Goal: Task Accomplishment & Management: Manage account settings

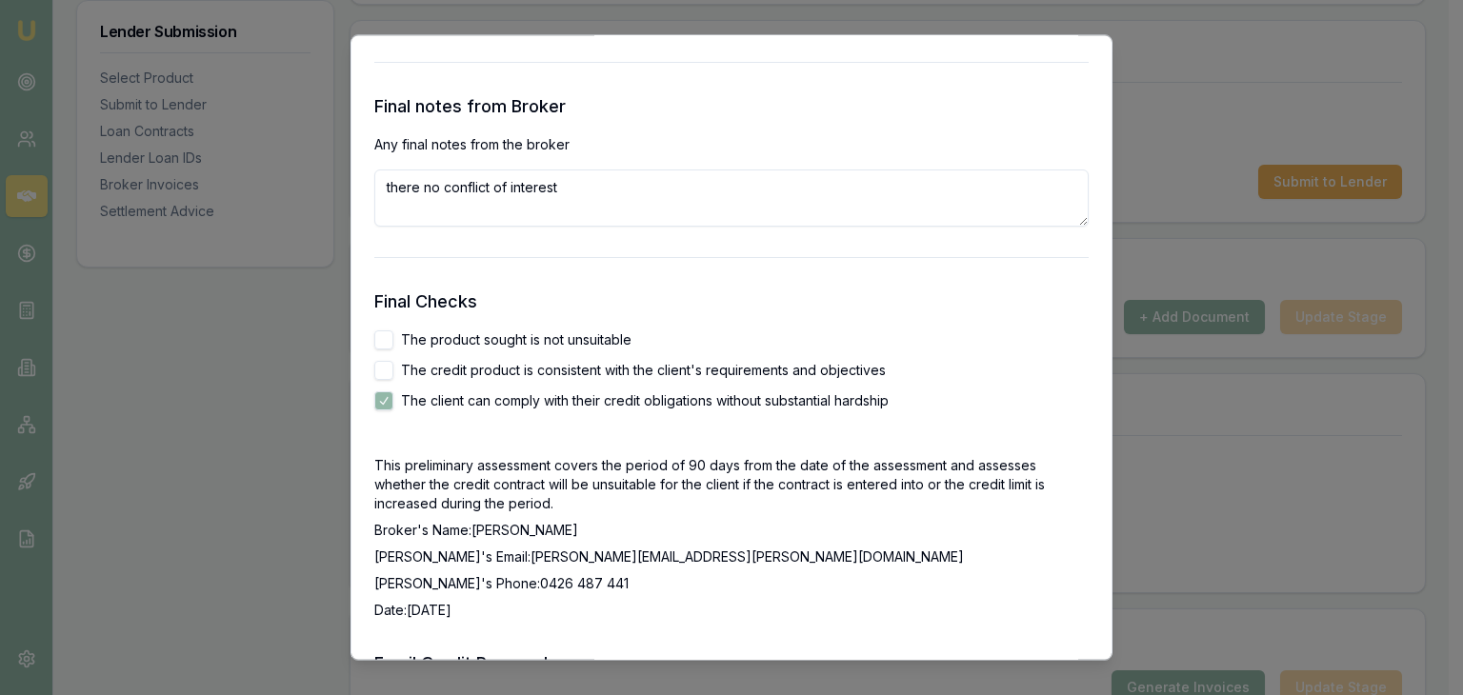
scroll to position [3145, 0]
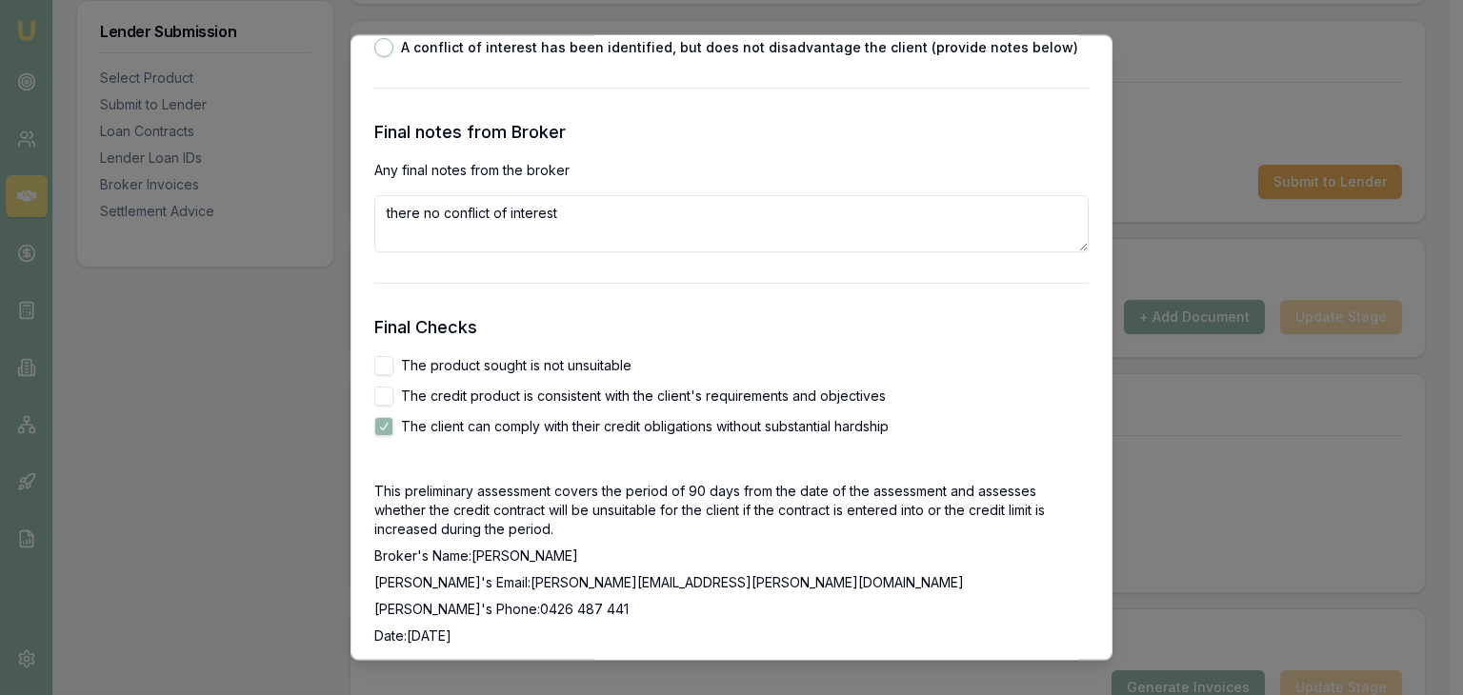
click at [387, 393] on button "The credit product is consistent with the client's requirements and objectives" at bounding box center [383, 397] width 19 height 19
checkbox input "true"
click at [385, 367] on button "The product sought is not unsuitable" at bounding box center [383, 366] width 19 height 19
checkbox input "true"
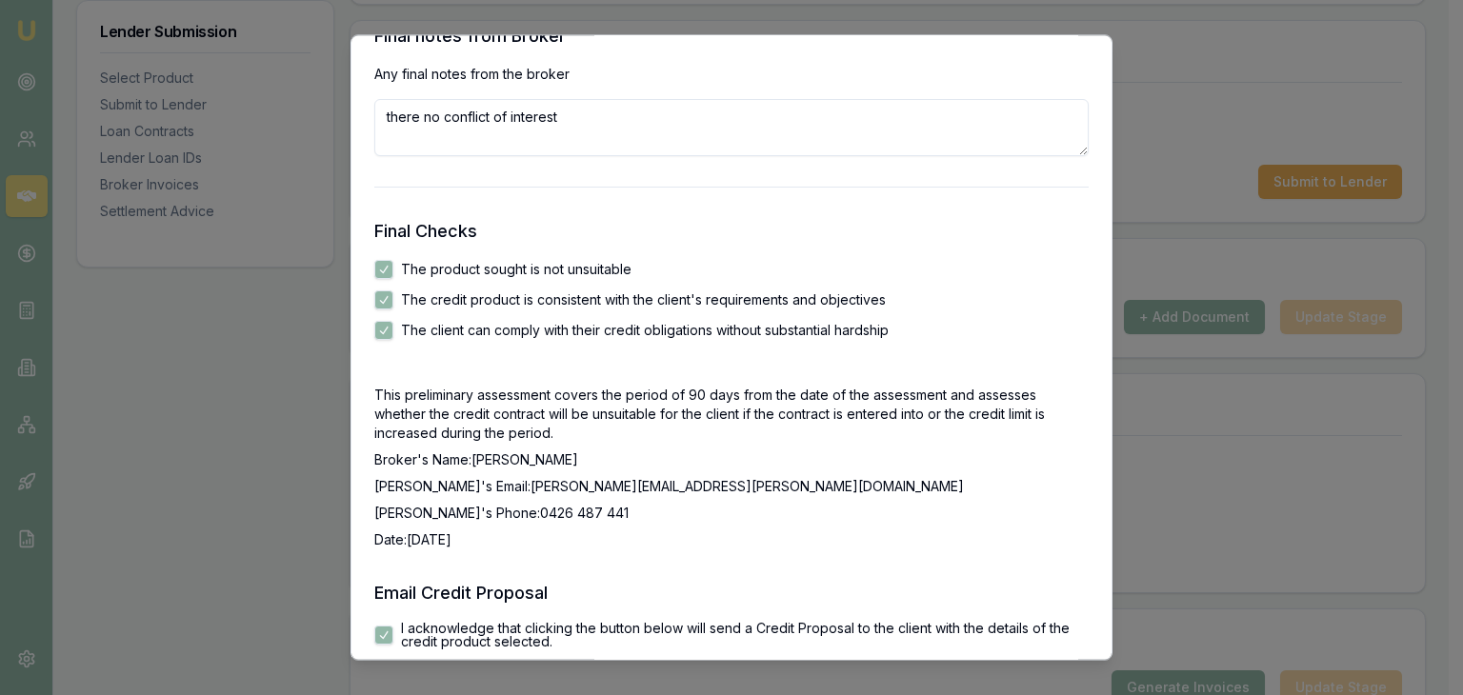
scroll to position [3319, 0]
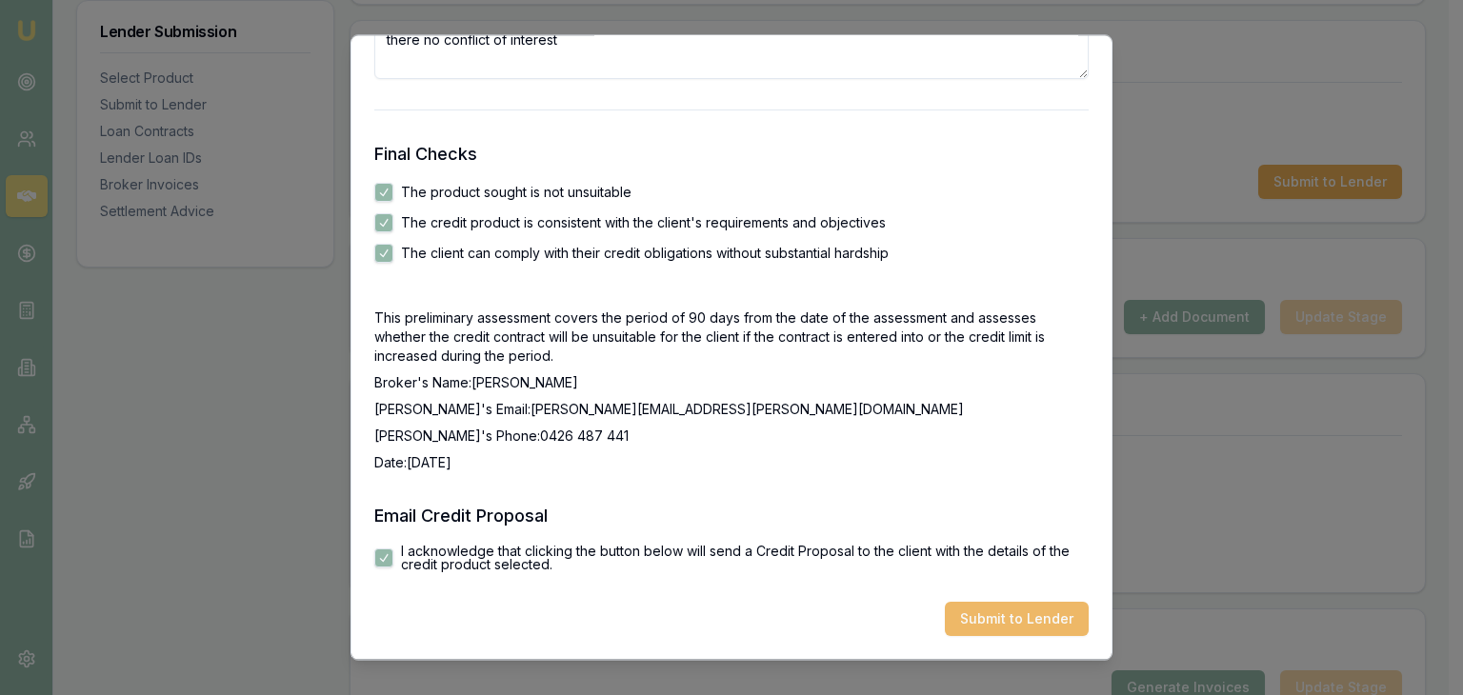
click at [974, 614] on button "Submit to Lender" at bounding box center [1017, 620] width 144 height 34
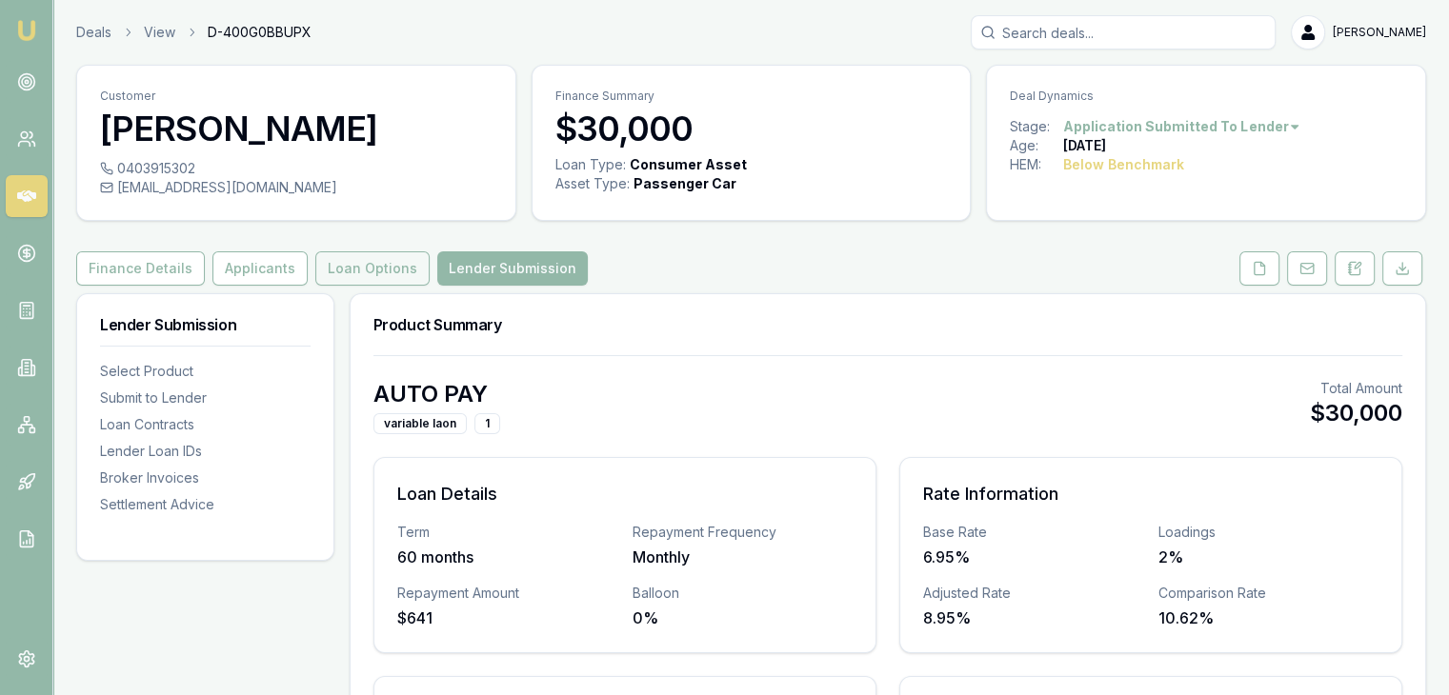
click at [338, 277] on button "Loan Options" at bounding box center [372, 268] width 114 height 34
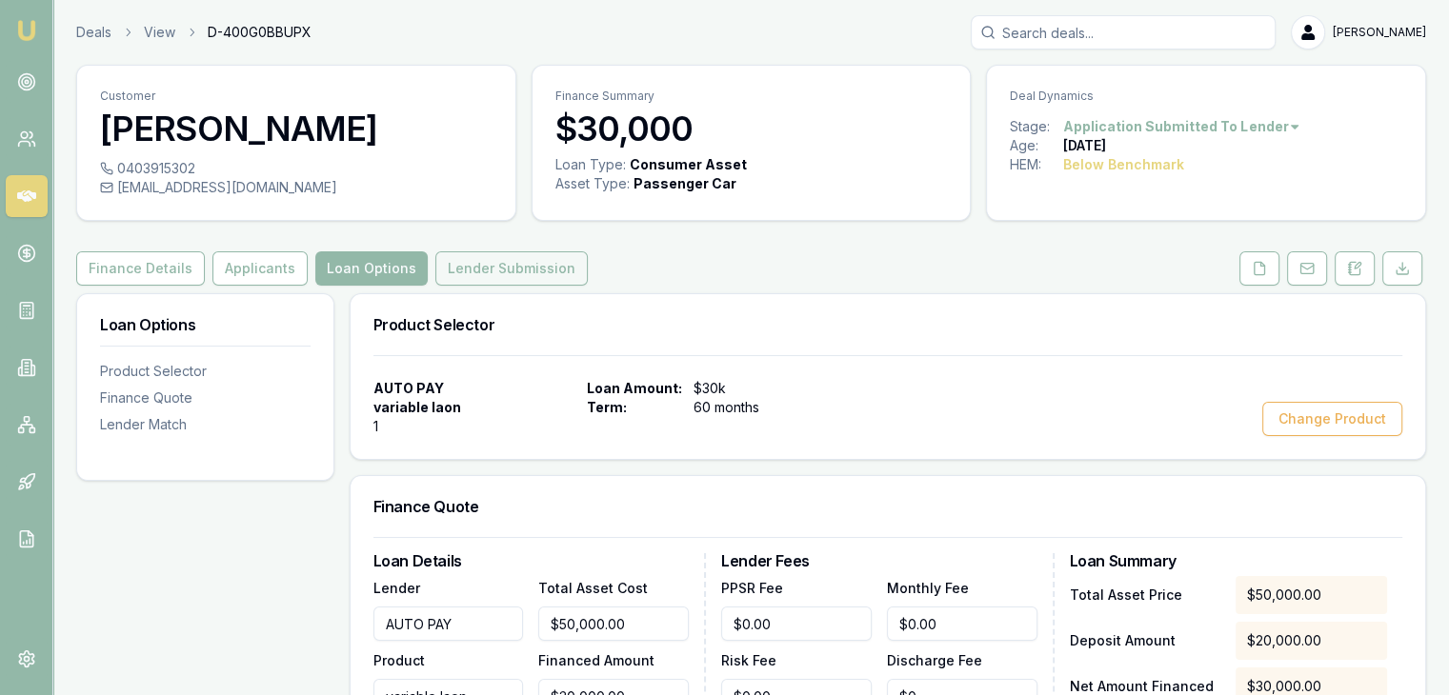
click at [486, 273] on button "Lender Submission" at bounding box center [511, 268] width 152 height 34
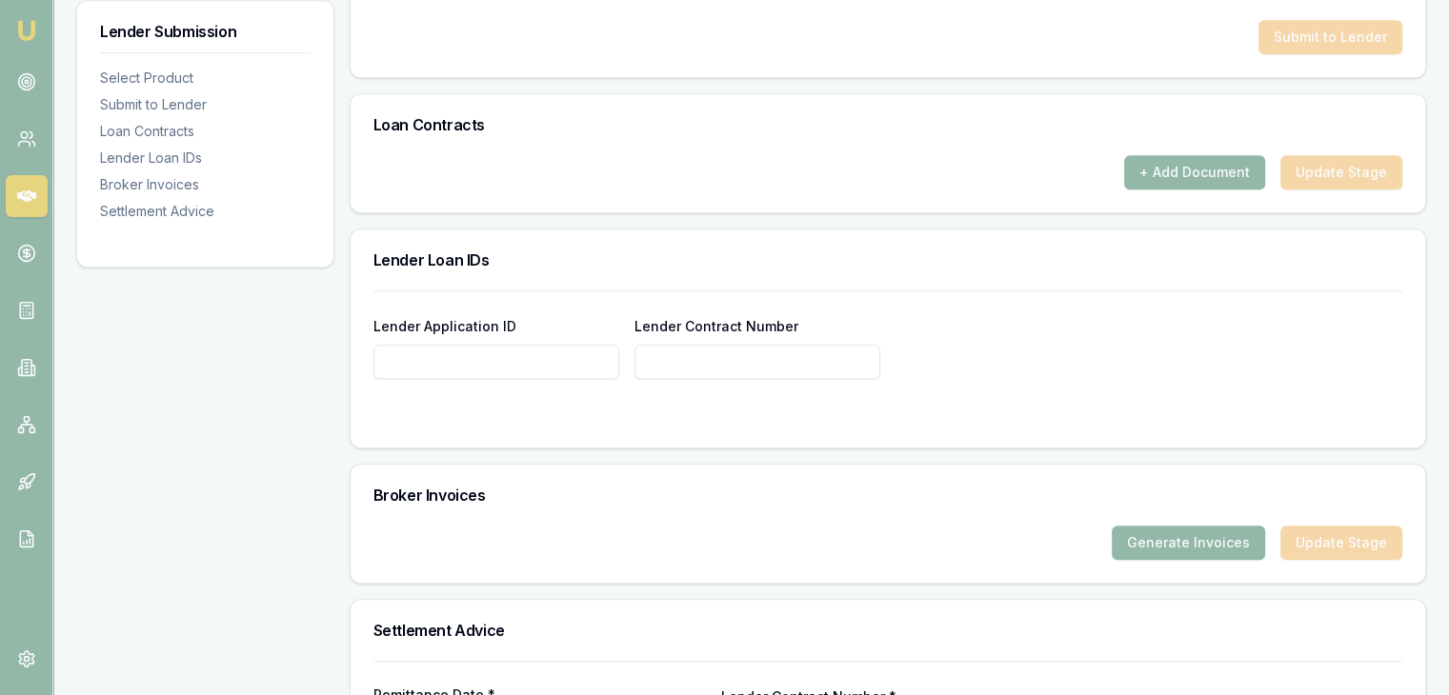
scroll to position [857, 0]
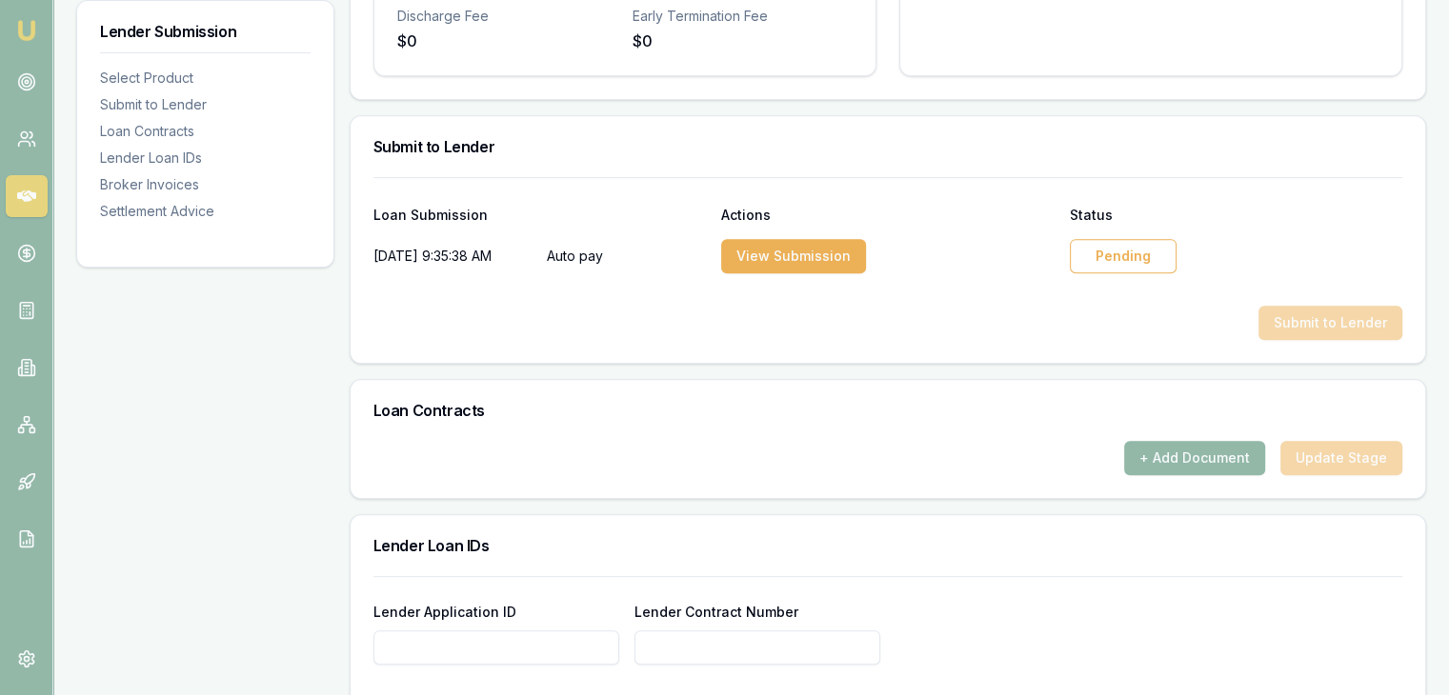
click at [1103, 253] on div "Pending" at bounding box center [1123, 256] width 107 height 34
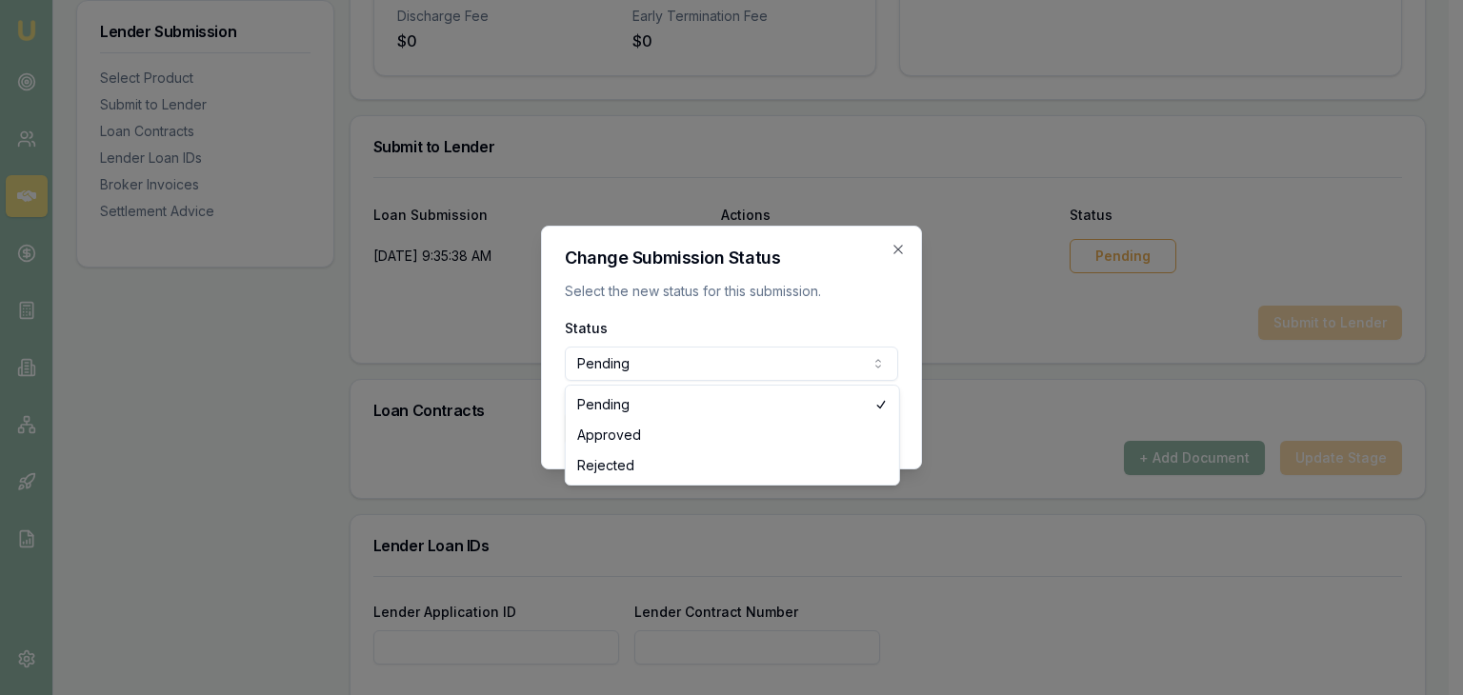
select select "APPROVED"
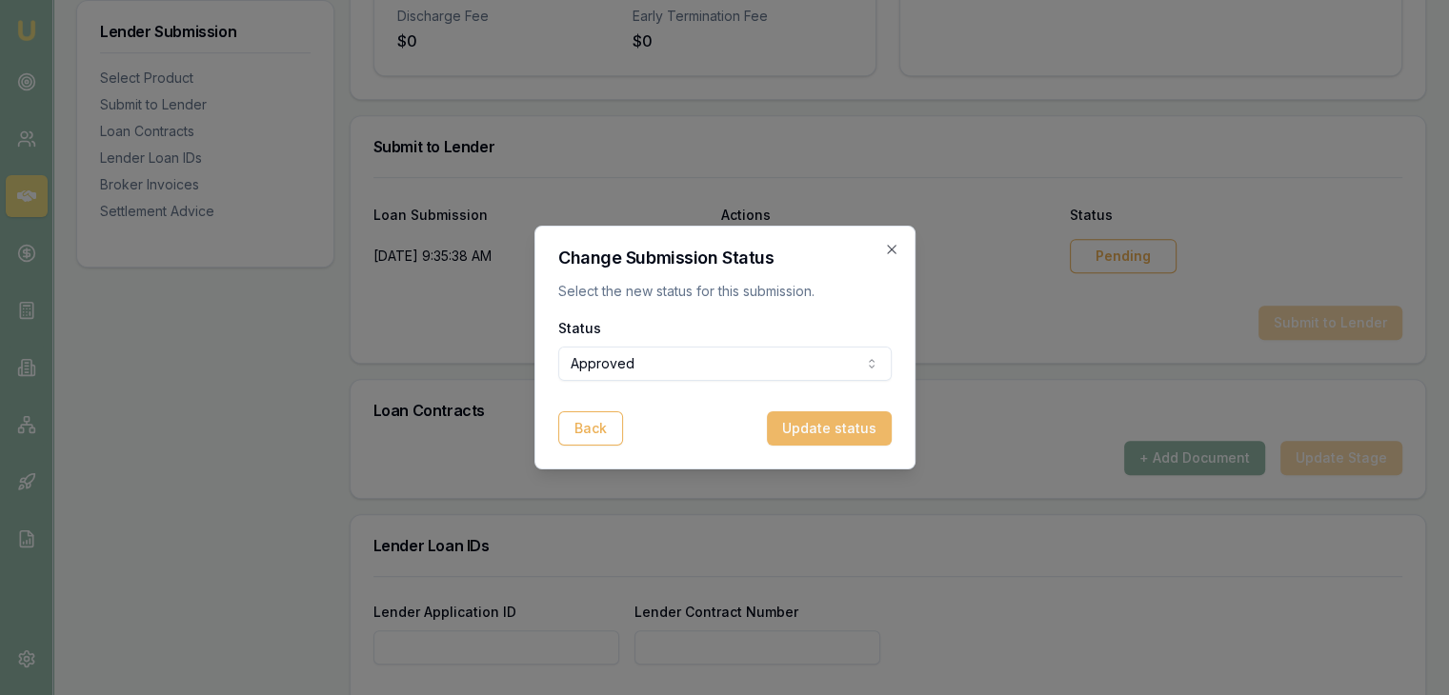
click at [826, 430] on button "Update status" at bounding box center [829, 428] width 125 height 34
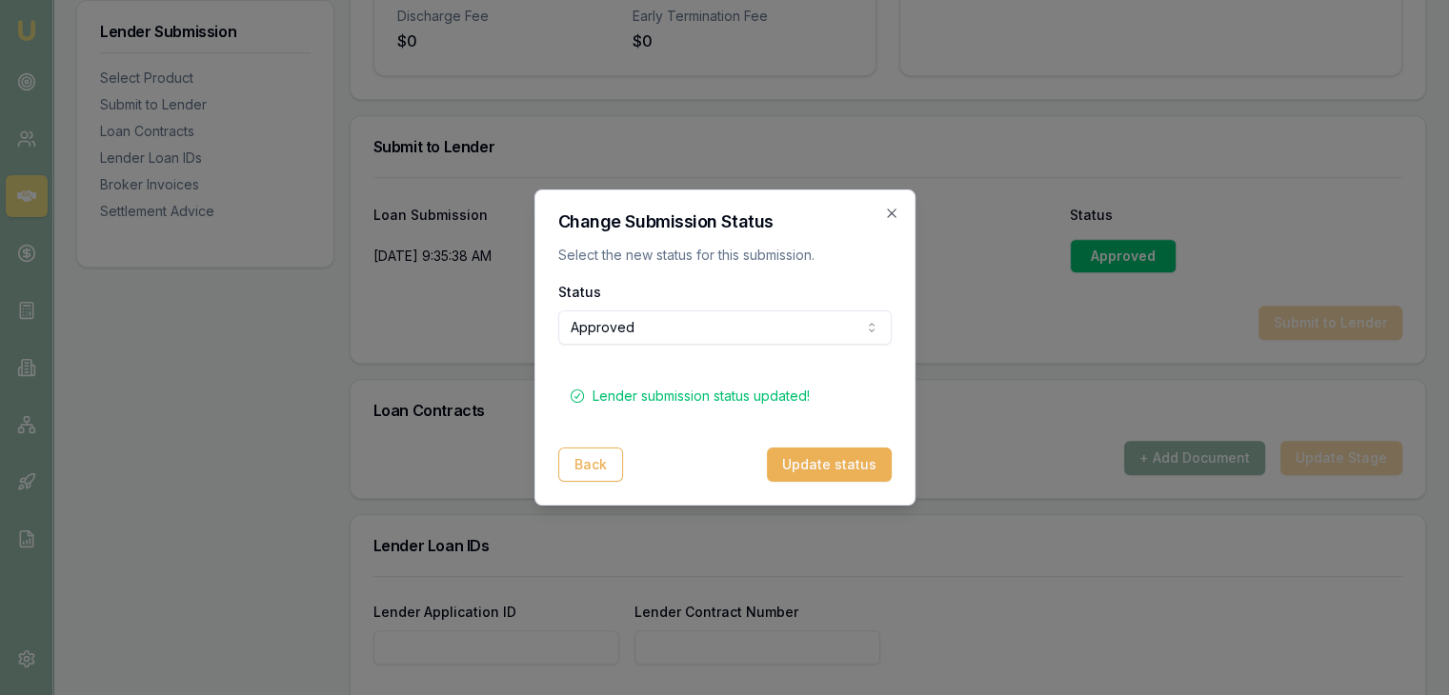
click at [809, 462] on button "Update status" at bounding box center [829, 465] width 125 height 34
click at [595, 468] on button "Back" at bounding box center [590, 465] width 65 height 34
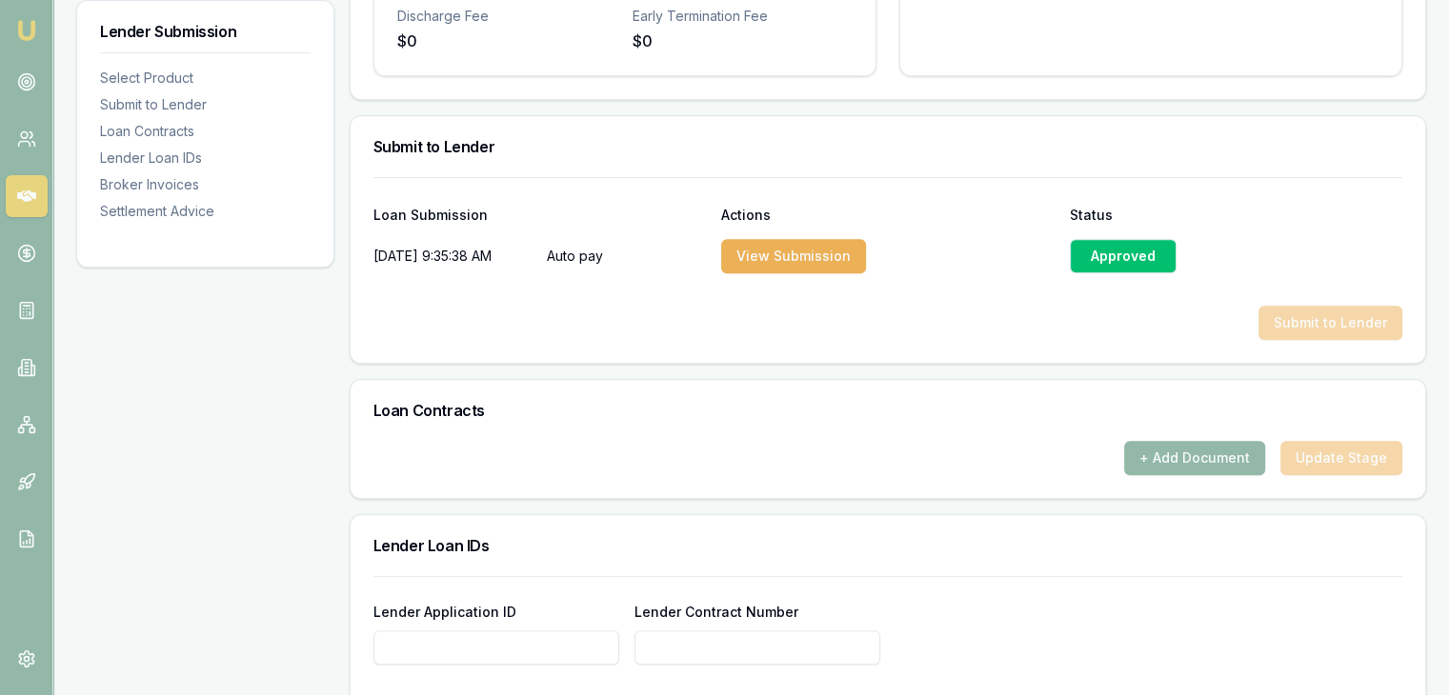
click at [1048, 374] on div "Product Summary AUTO PAY variable laon 1 Total Amount $30,000 Loan Details Term…" at bounding box center [888, 288] width 1076 height 1705
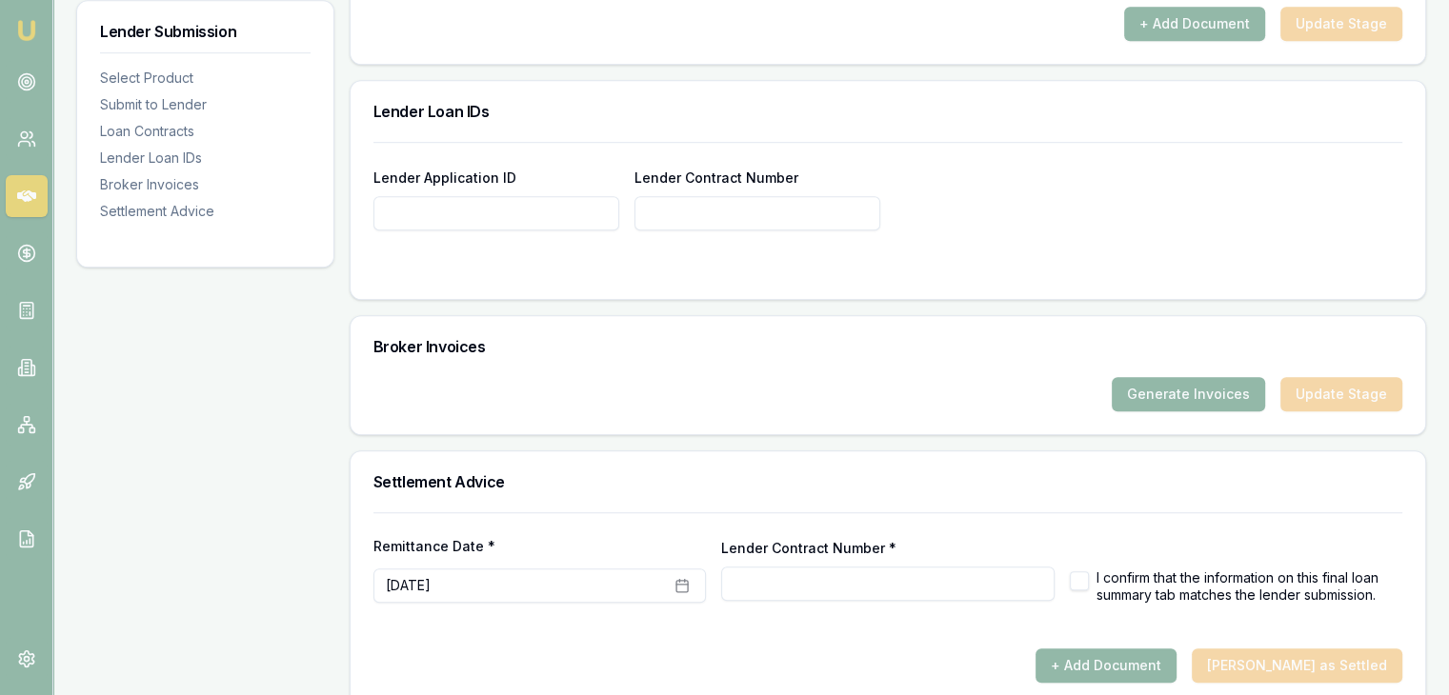
scroll to position [1315, 0]
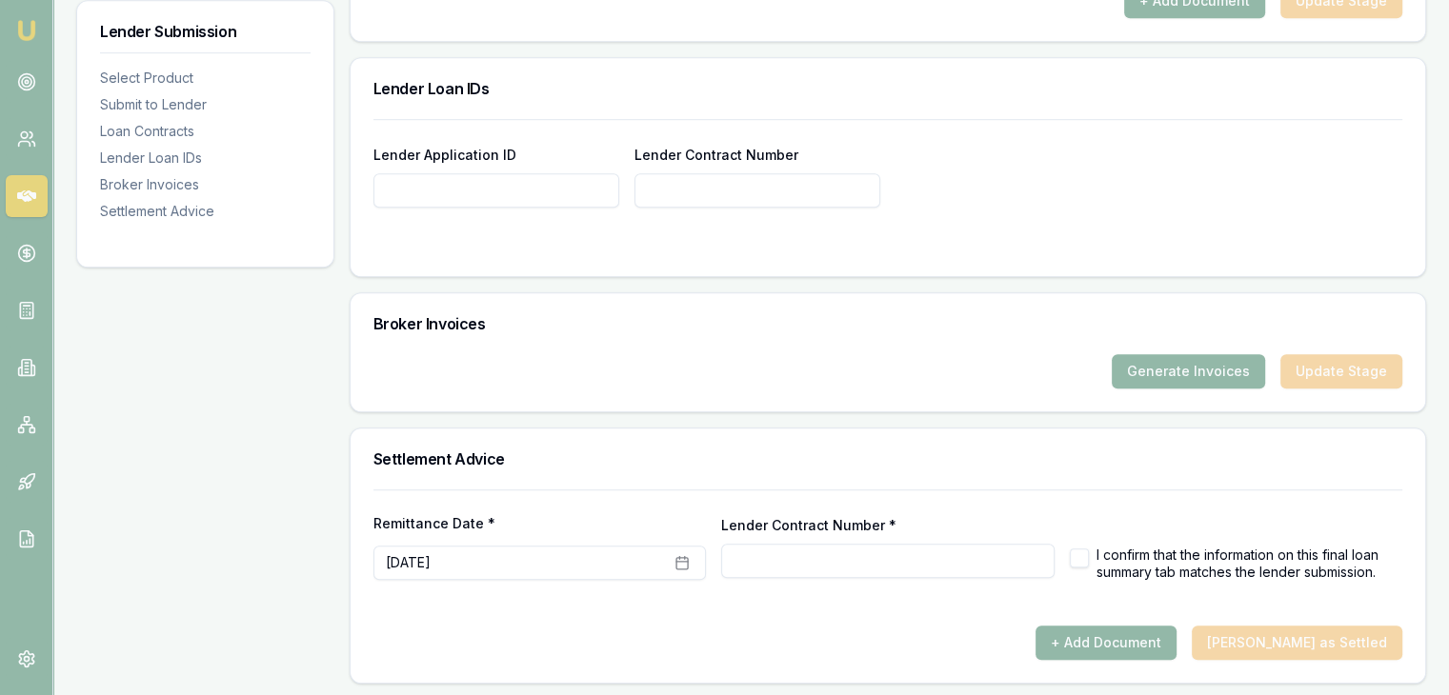
click at [910, 551] on input "Lender Contract Number *" at bounding box center [887, 561] width 332 height 34
paste input "10002585288"
type input "10002585288"
click at [1074, 558] on button "button" at bounding box center [1079, 558] width 19 height 19
checkbox input "true"
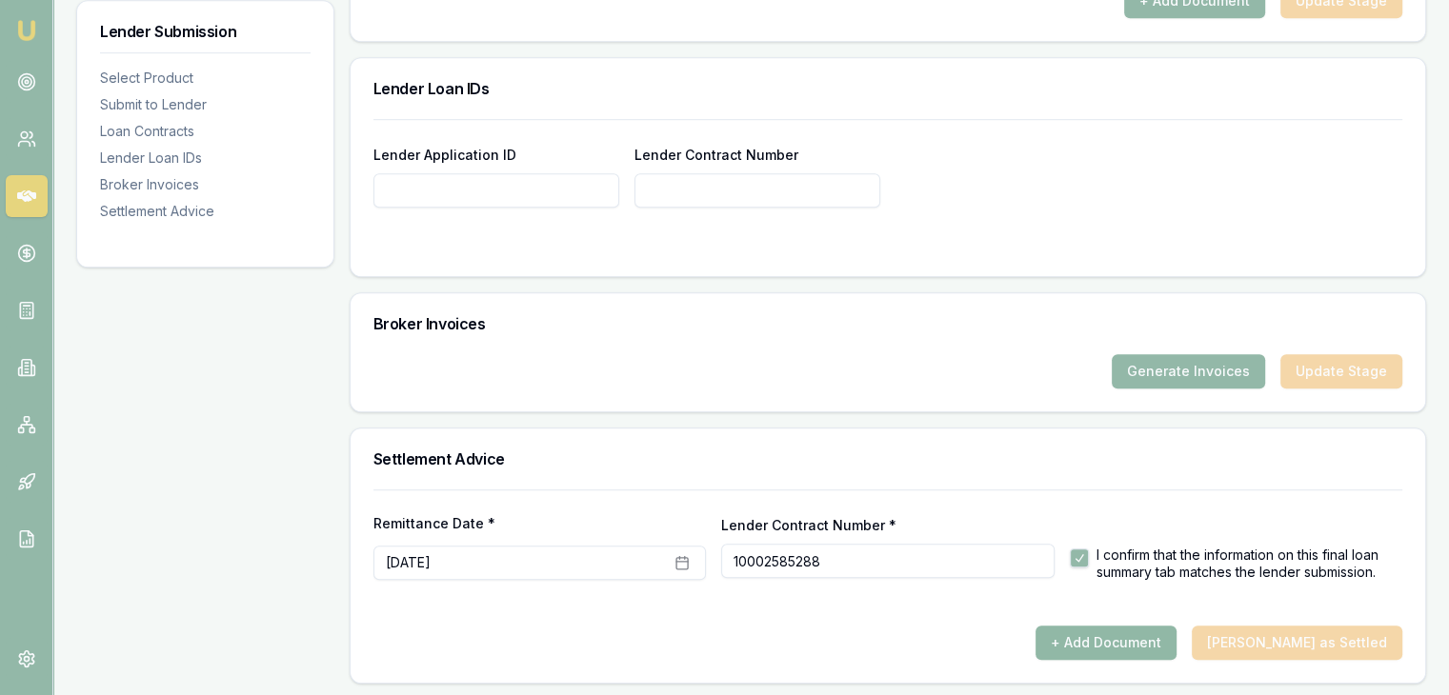
click at [1134, 643] on button "+ Add Document" at bounding box center [1105, 643] width 141 height 34
checkbox input "false"
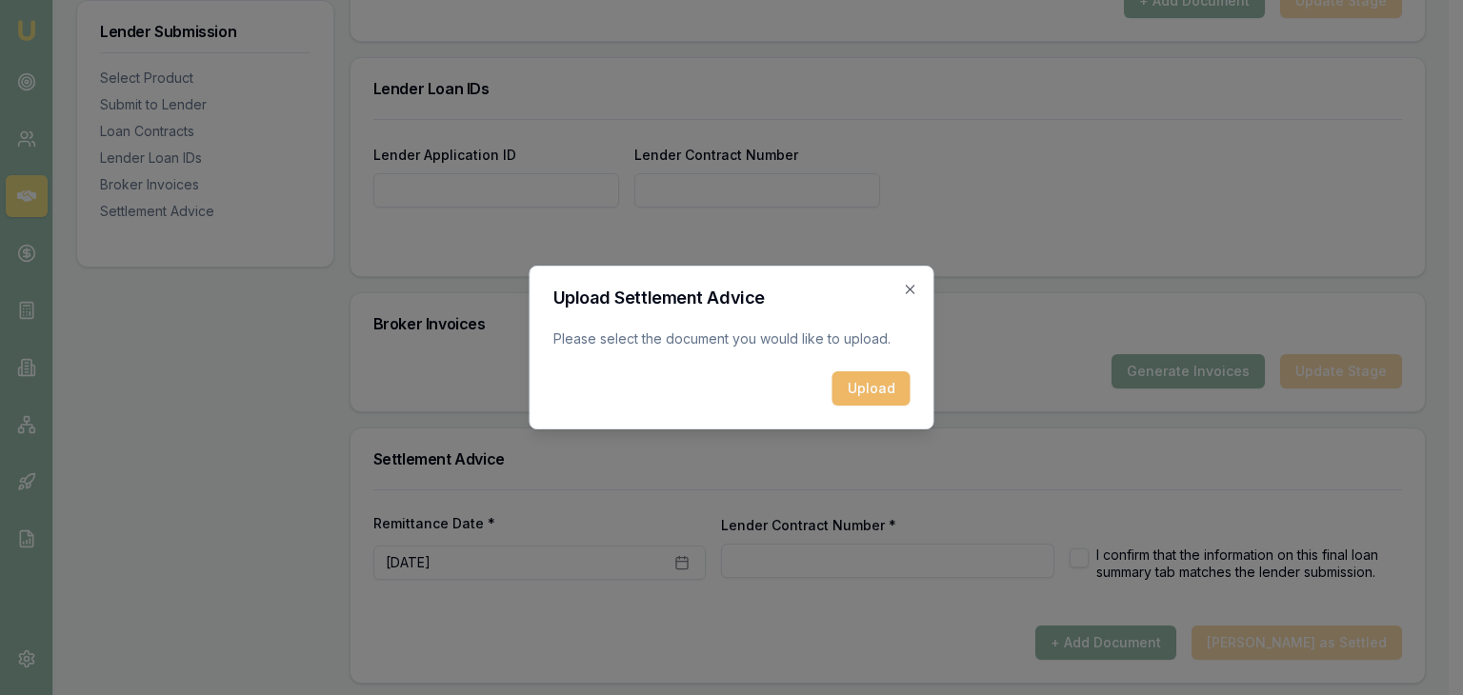
click at [873, 377] on button "Upload" at bounding box center [872, 388] width 78 height 34
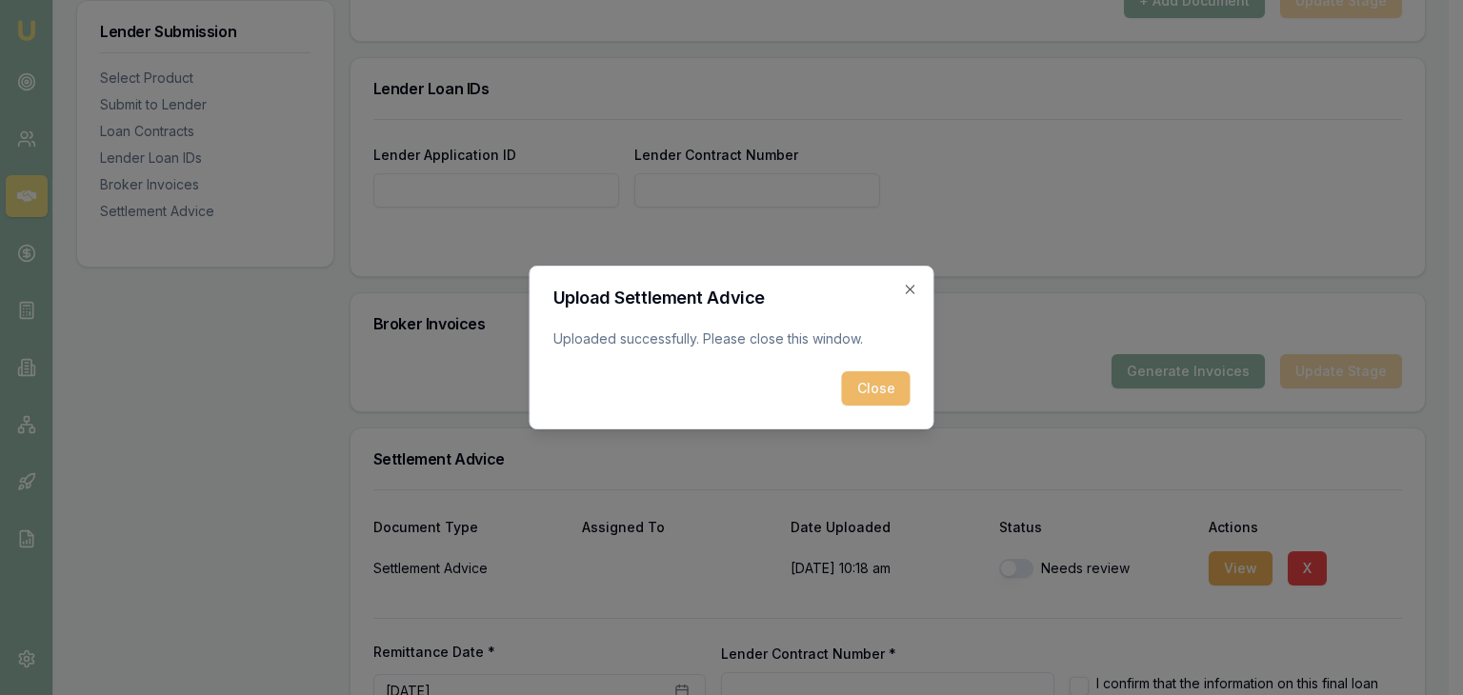
click at [868, 386] on button "Close" at bounding box center [876, 388] width 69 height 34
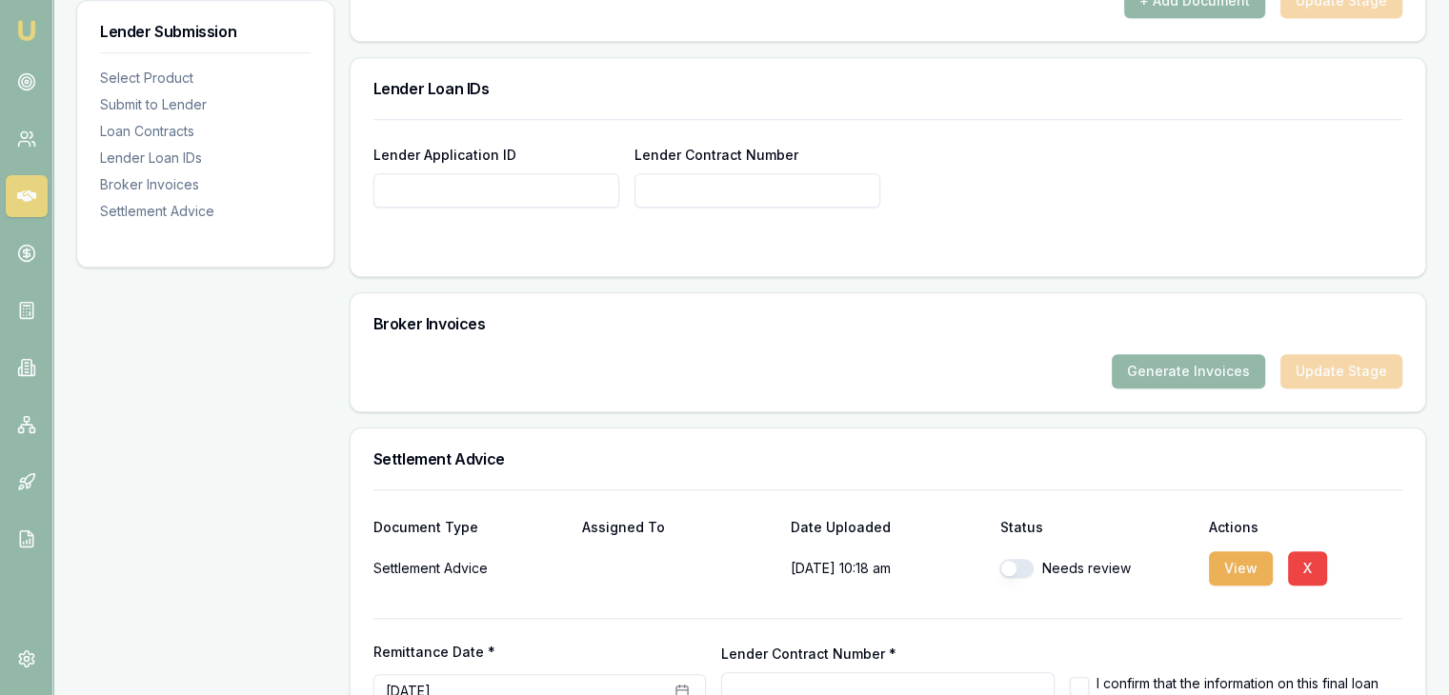
click at [1011, 561] on button "button" at bounding box center [1016, 568] width 34 height 19
checkbox input "true"
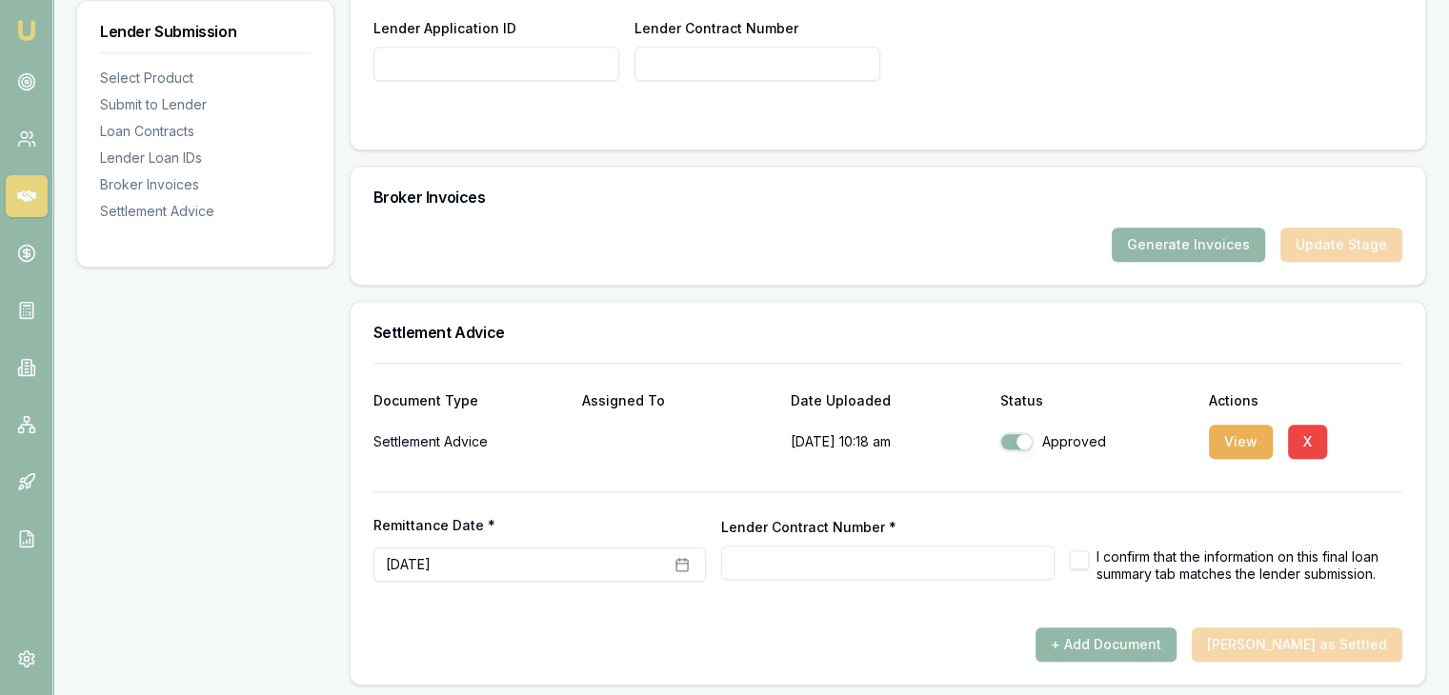
scroll to position [1443, 0]
click at [1079, 558] on button "button" at bounding box center [1079, 558] width 19 height 19
checkbox input "true"
click at [838, 557] on input "Lender Contract Number *" at bounding box center [887, 561] width 332 height 34
paste input "10002585288"
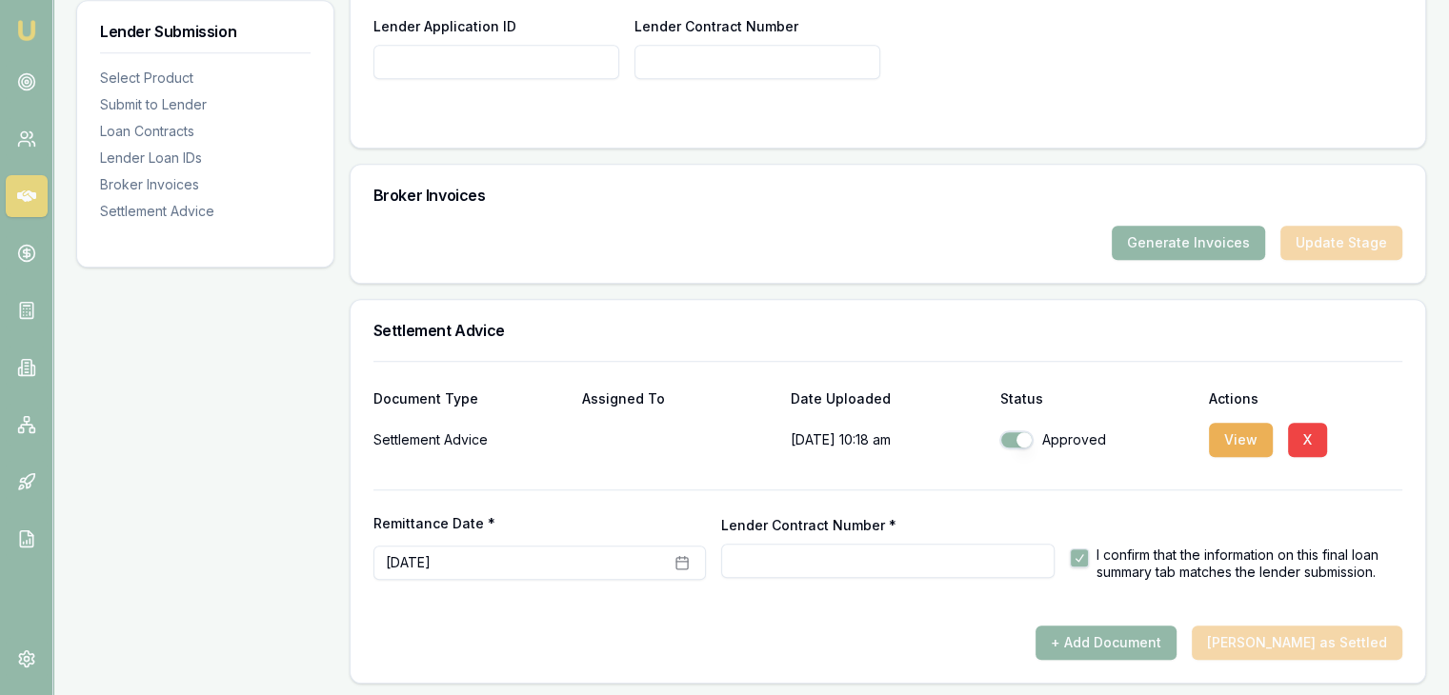
type input "10002585288"
click at [871, 639] on div "+ Add Document [PERSON_NAME] as Settled" at bounding box center [887, 643] width 1029 height 34
click at [737, 550] on input "Lender Contract Number *" at bounding box center [887, 561] width 332 height 34
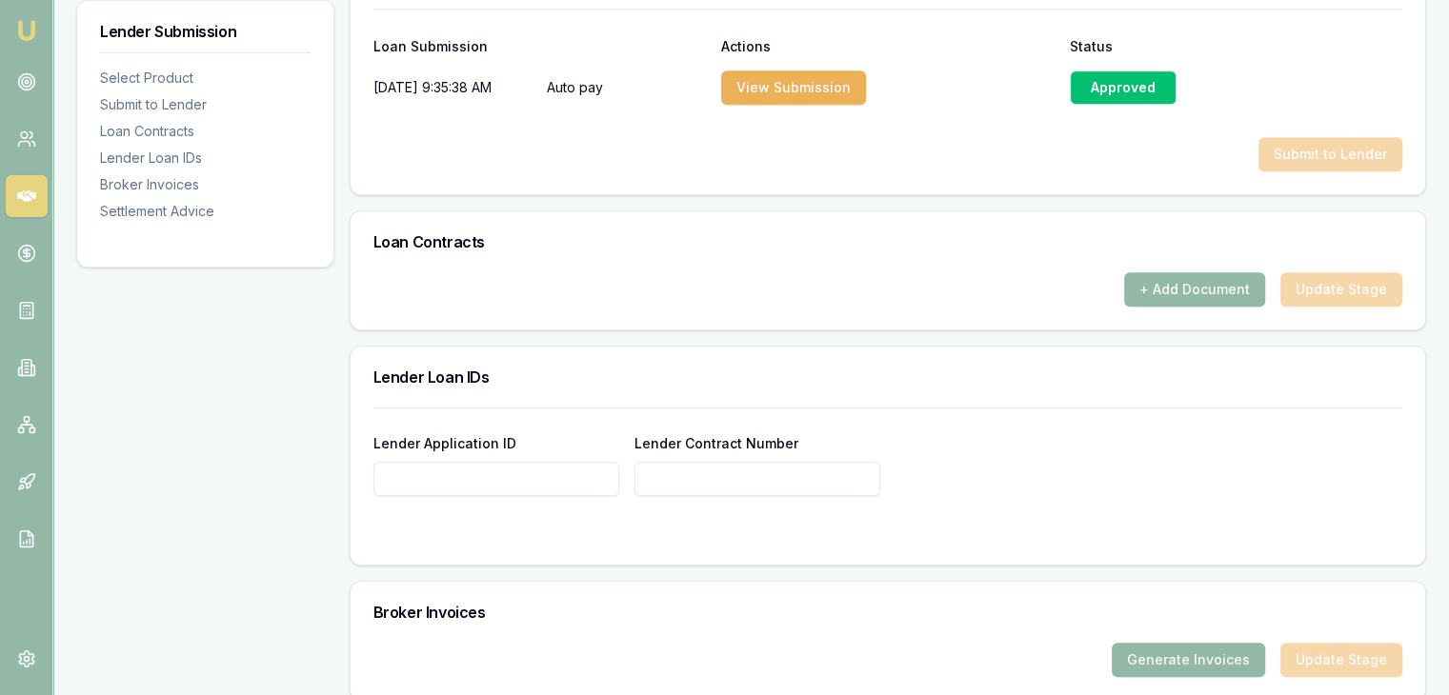
scroll to position [872, 0]
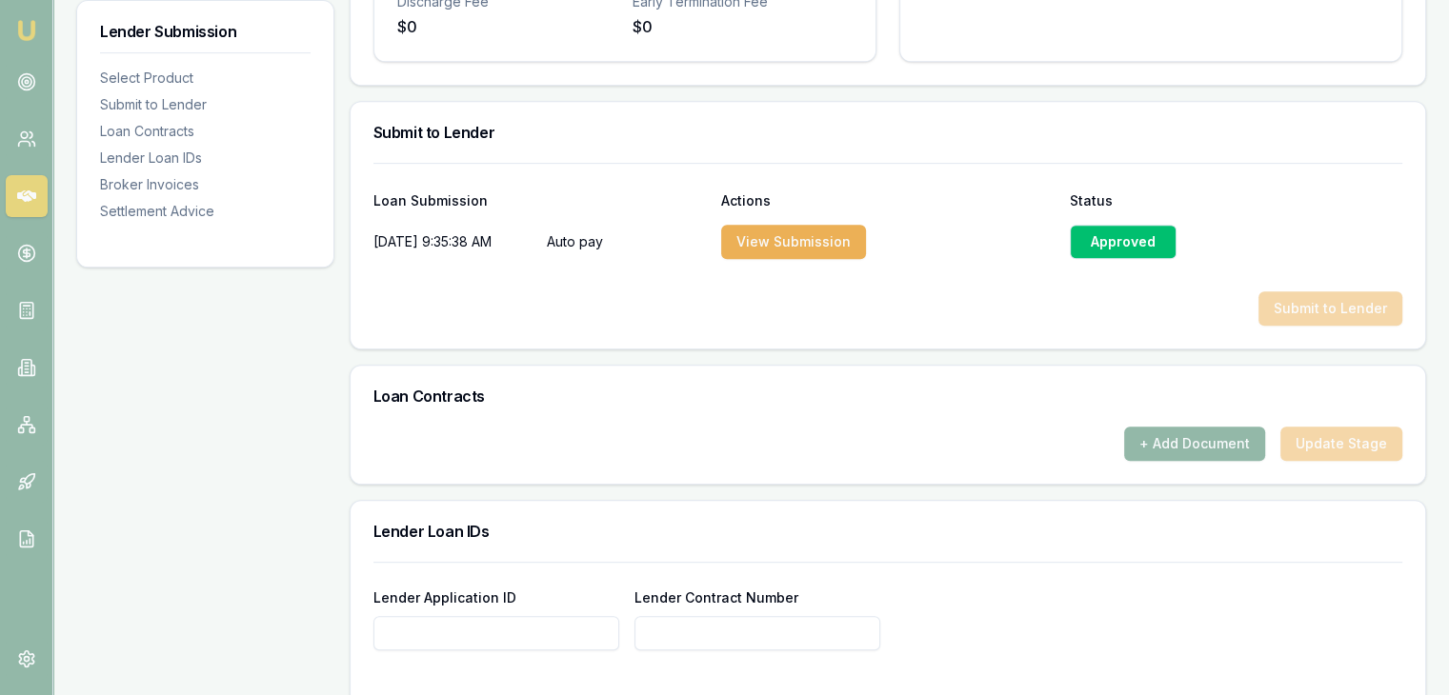
click at [514, 637] on input "Lender Application ID" at bounding box center [496, 633] width 246 height 34
paste input "10002585288"
type input "10002585288"
click at [678, 626] on input "Lender Contract Number" at bounding box center [757, 633] width 246 height 34
paste input "10002585288"
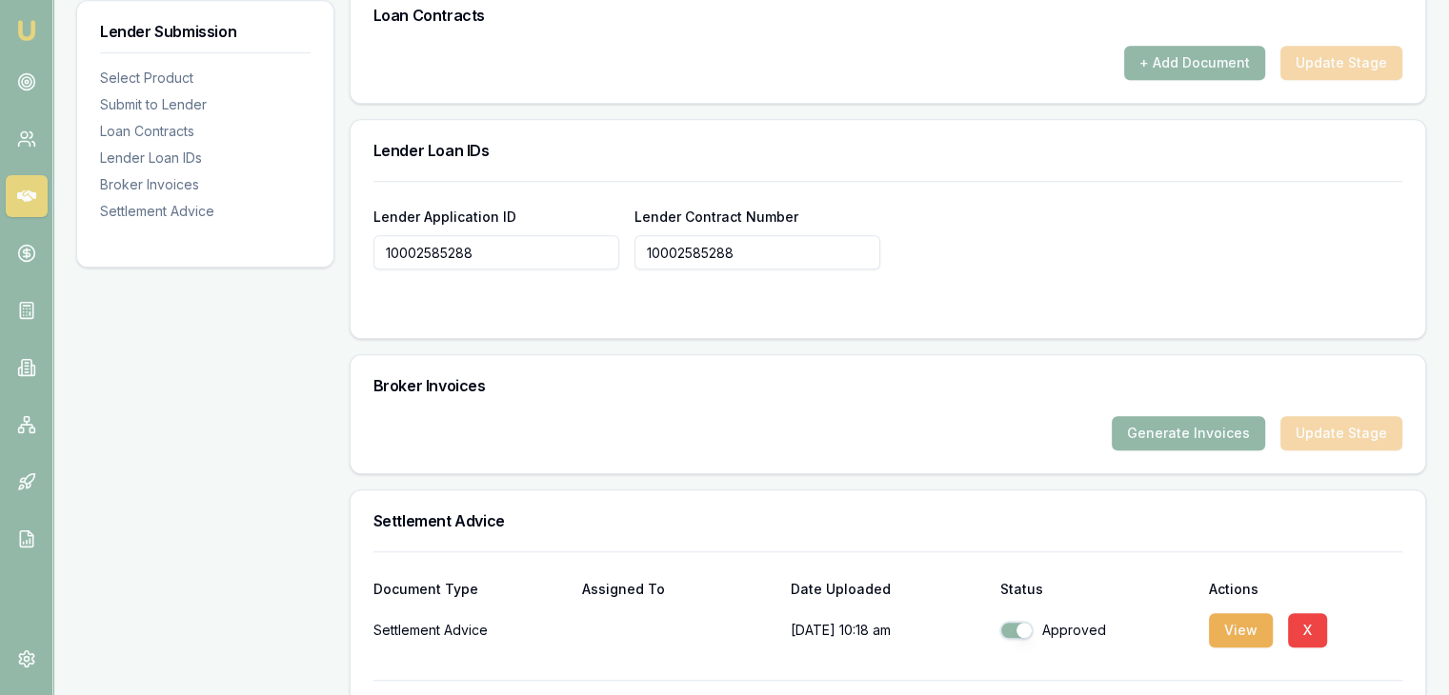
scroll to position [1443, 0]
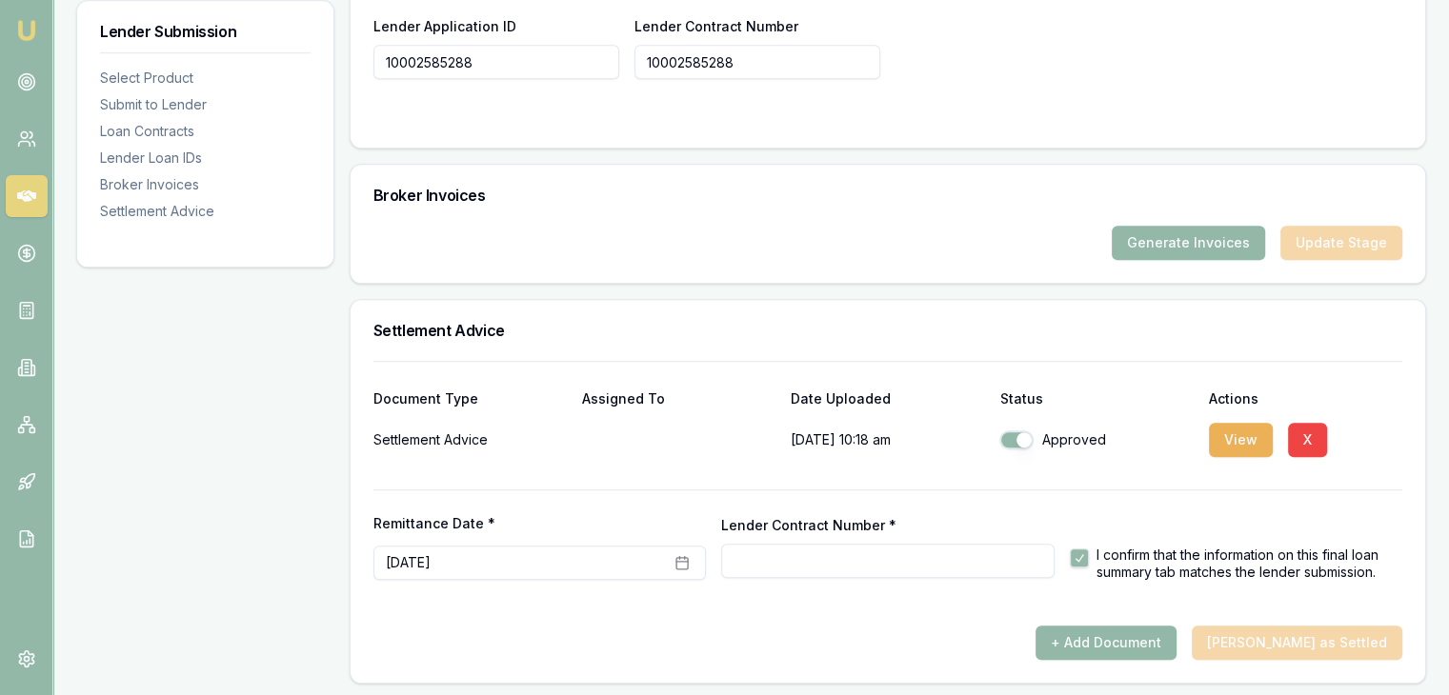
type input "10002585288"
click at [1289, 632] on div "+ Add Document [PERSON_NAME] as Settled" at bounding box center [887, 643] width 1029 height 34
drag, startPoint x: 795, startPoint y: 254, endPoint x: 844, endPoint y: 334, distance: 93.6
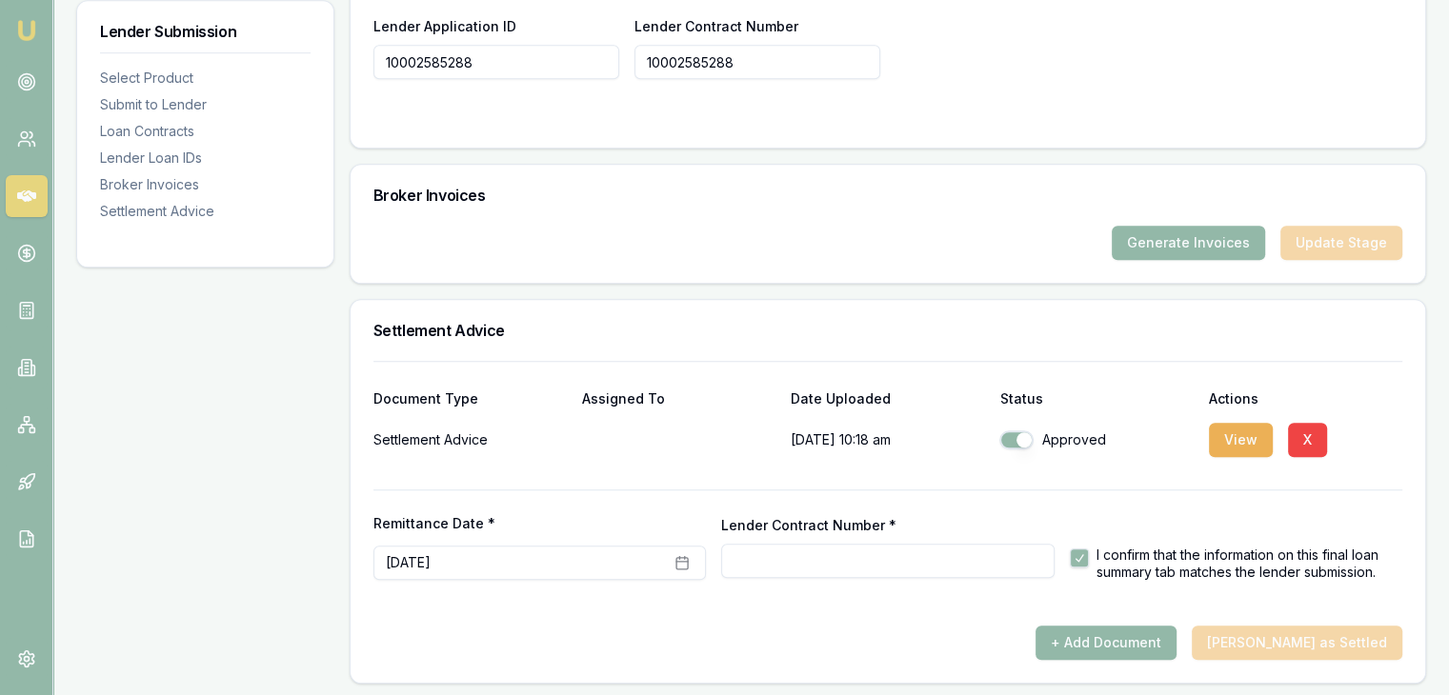
click at [795, 257] on div "Generate Invoices Update Stage" at bounding box center [888, 254] width 1074 height 57
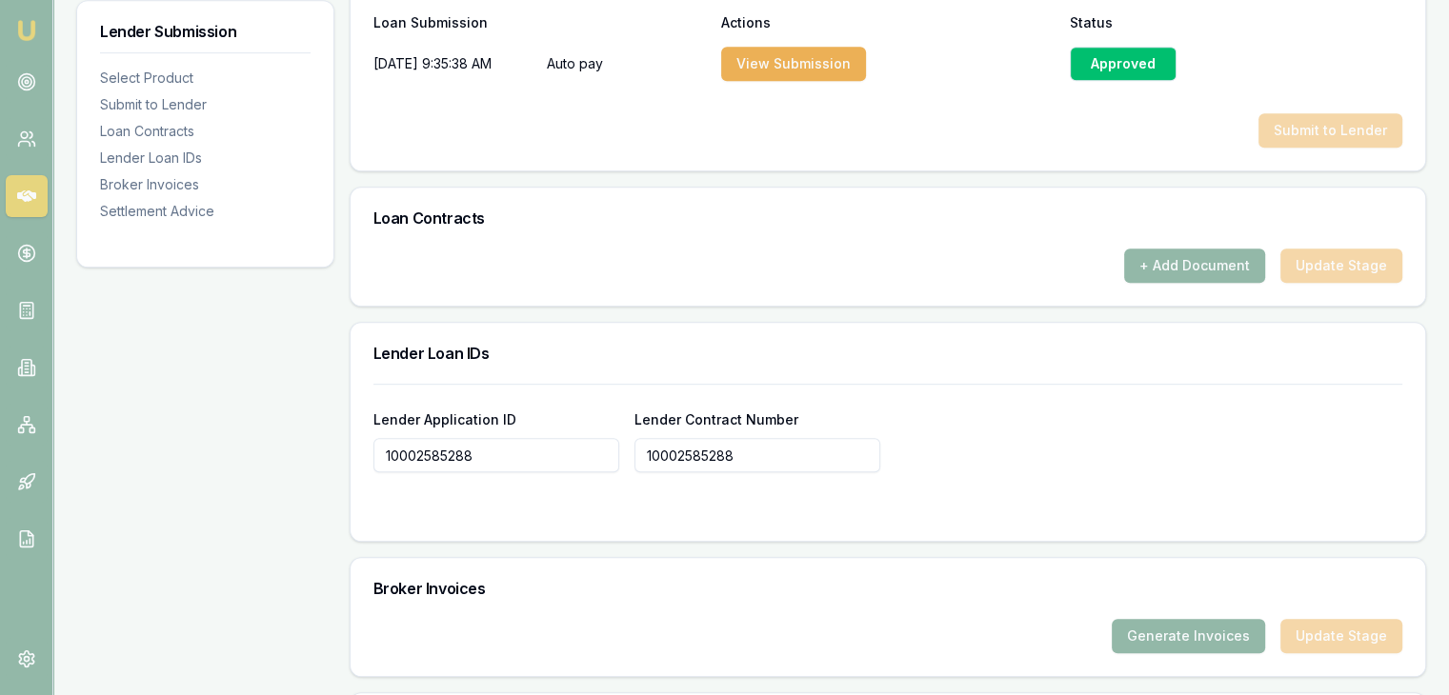
scroll to position [872, 0]
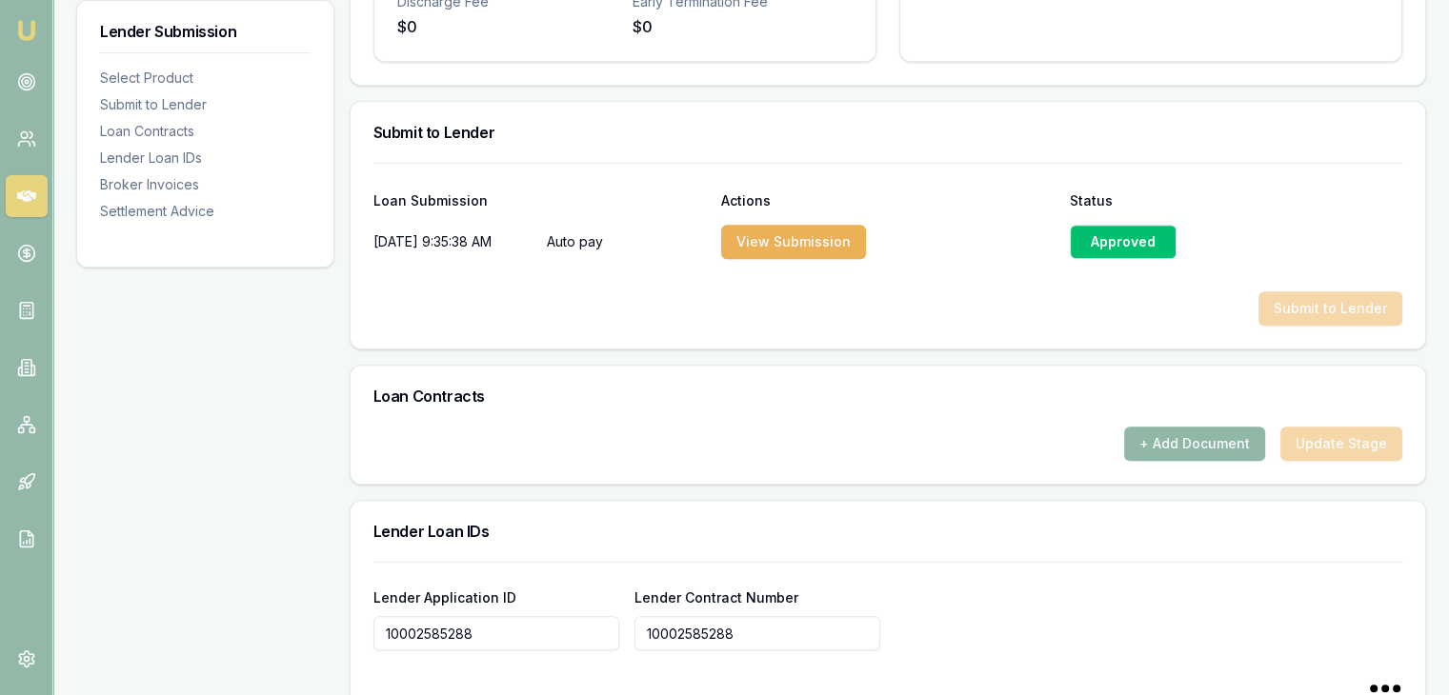
type input "10002585288"
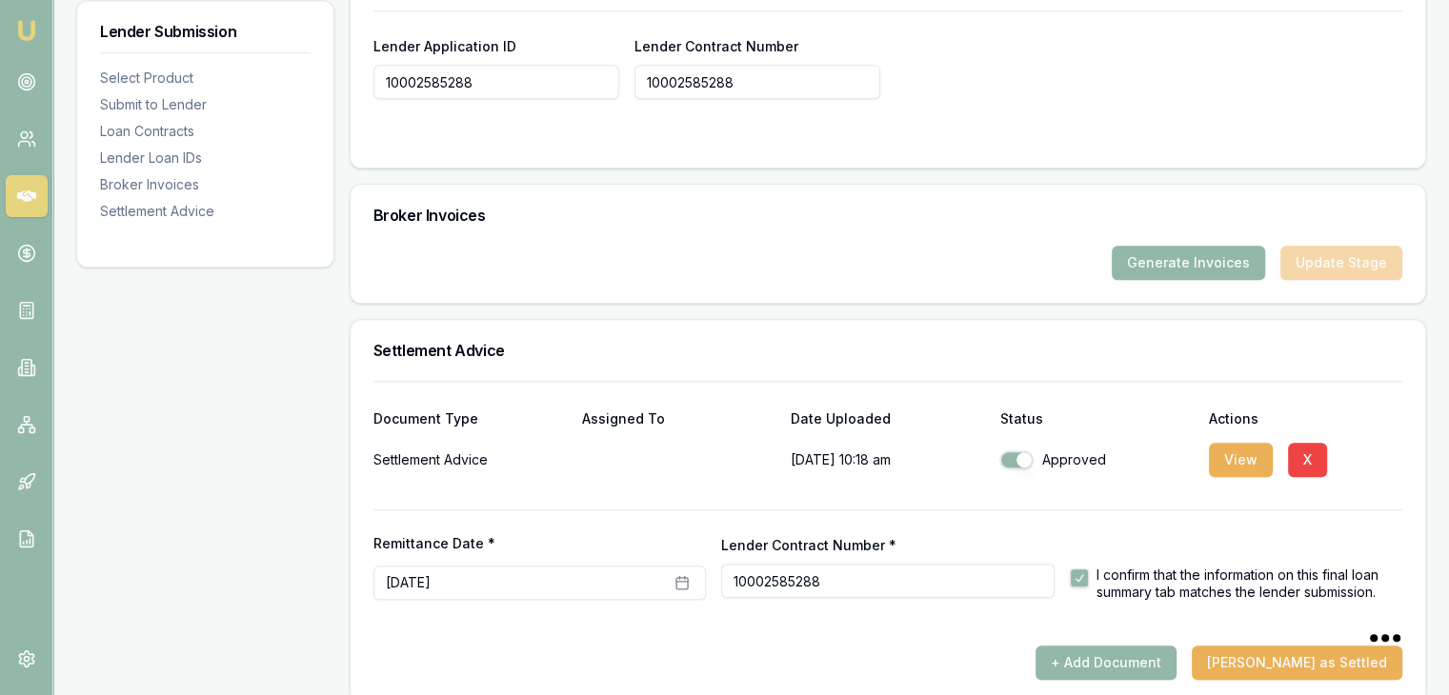
scroll to position [1443, 0]
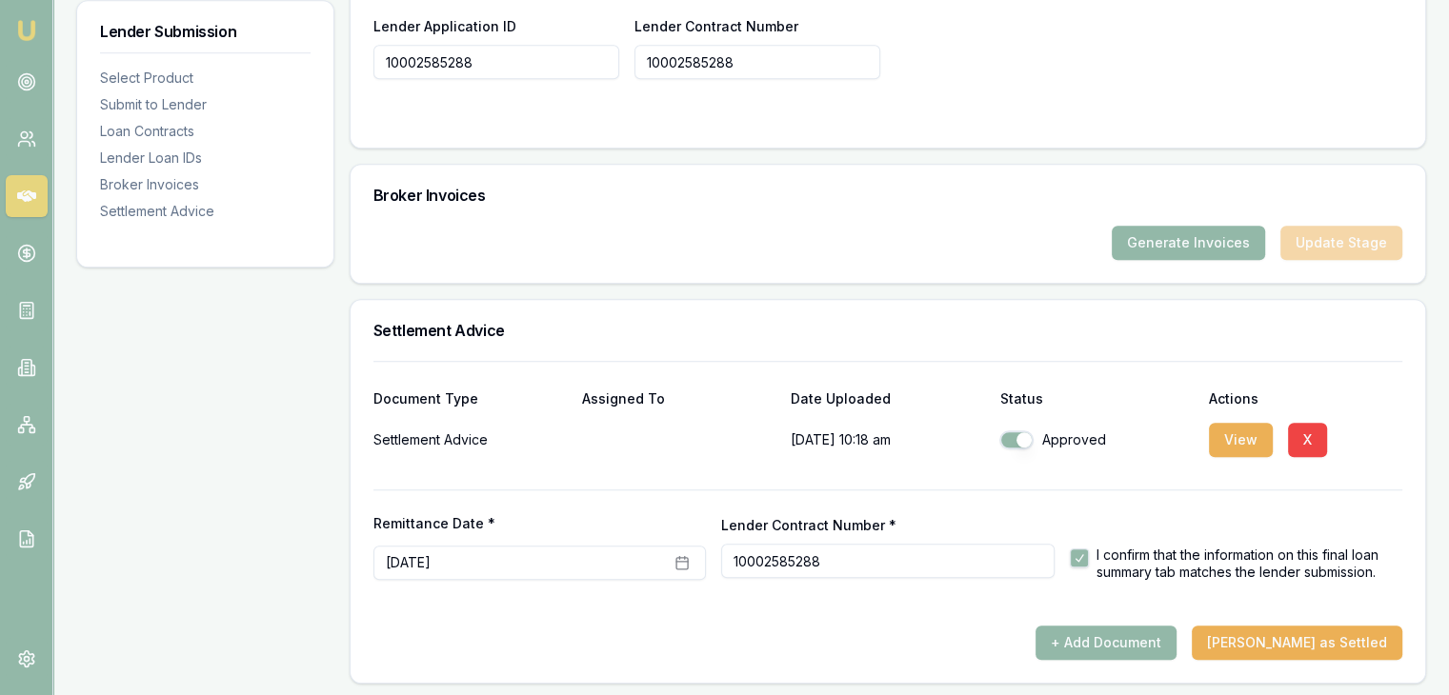
click at [974, 633] on div "+ Add Document [PERSON_NAME] as Settled" at bounding box center [887, 643] width 1029 height 34
click at [1238, 432] on button "View" at bounding box center [1241, 440] width 64 height 34
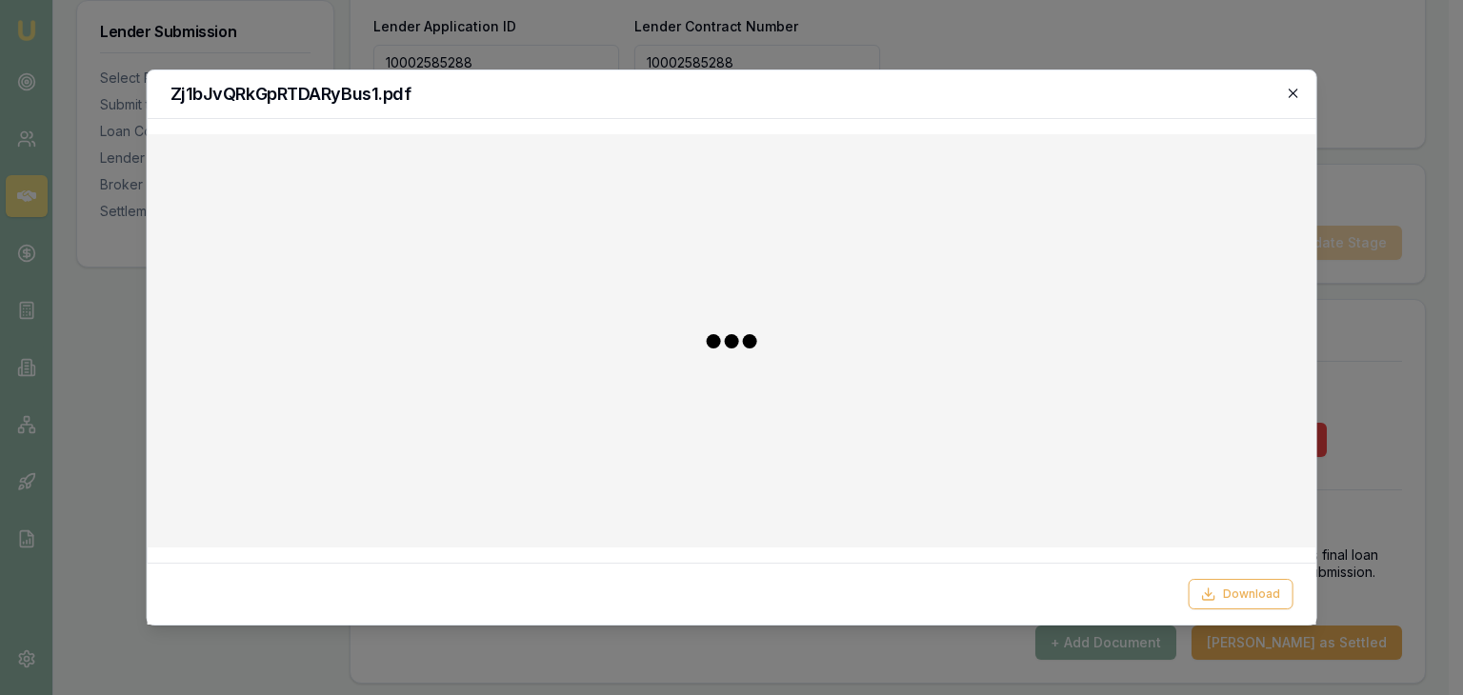
click at [1296, 98] on icon "button" at bounding box center [1292, 93] width 15 height 15
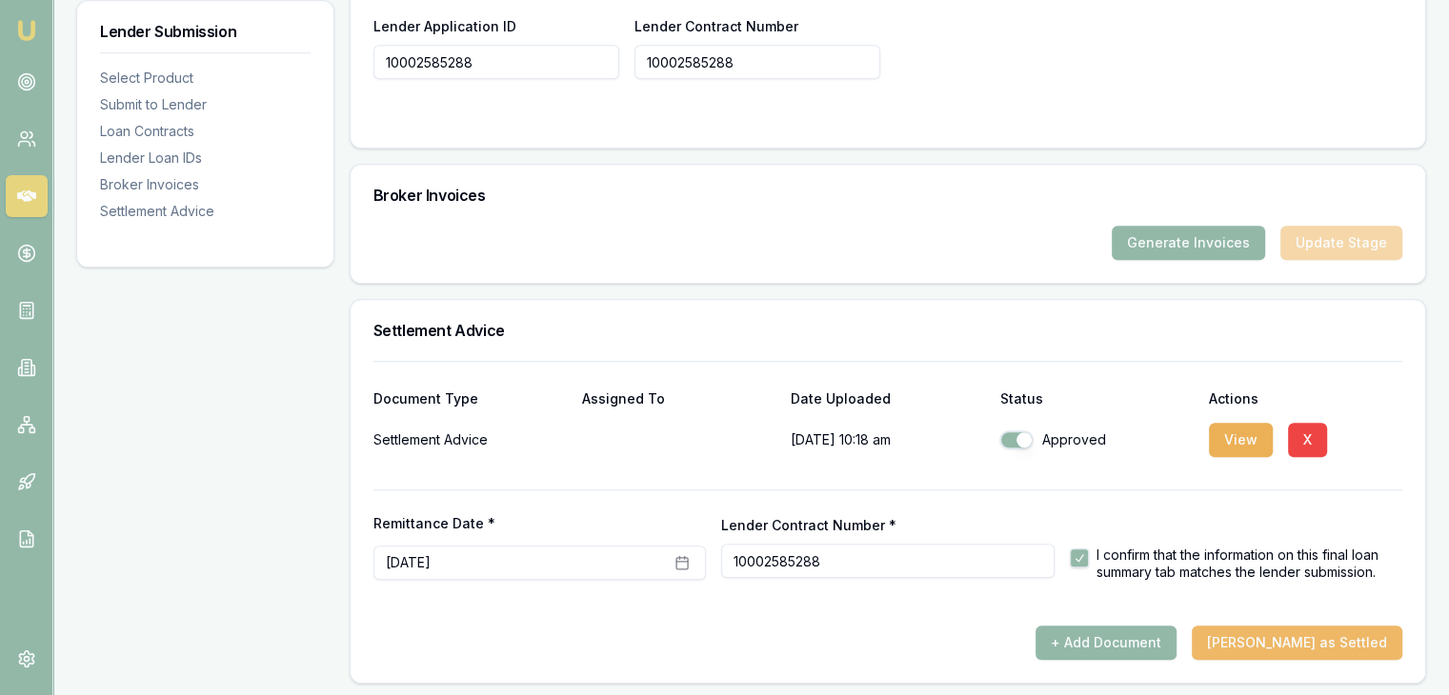
click at [1301, 643] on button "[PERSON_NAME] as Settled" at bounding box center [1297, 643] width 211 height 34
click at [1298, 640] on button "[PERSON_NAME] as Settled" at bounding box center [1297, 643] width 211 height 34
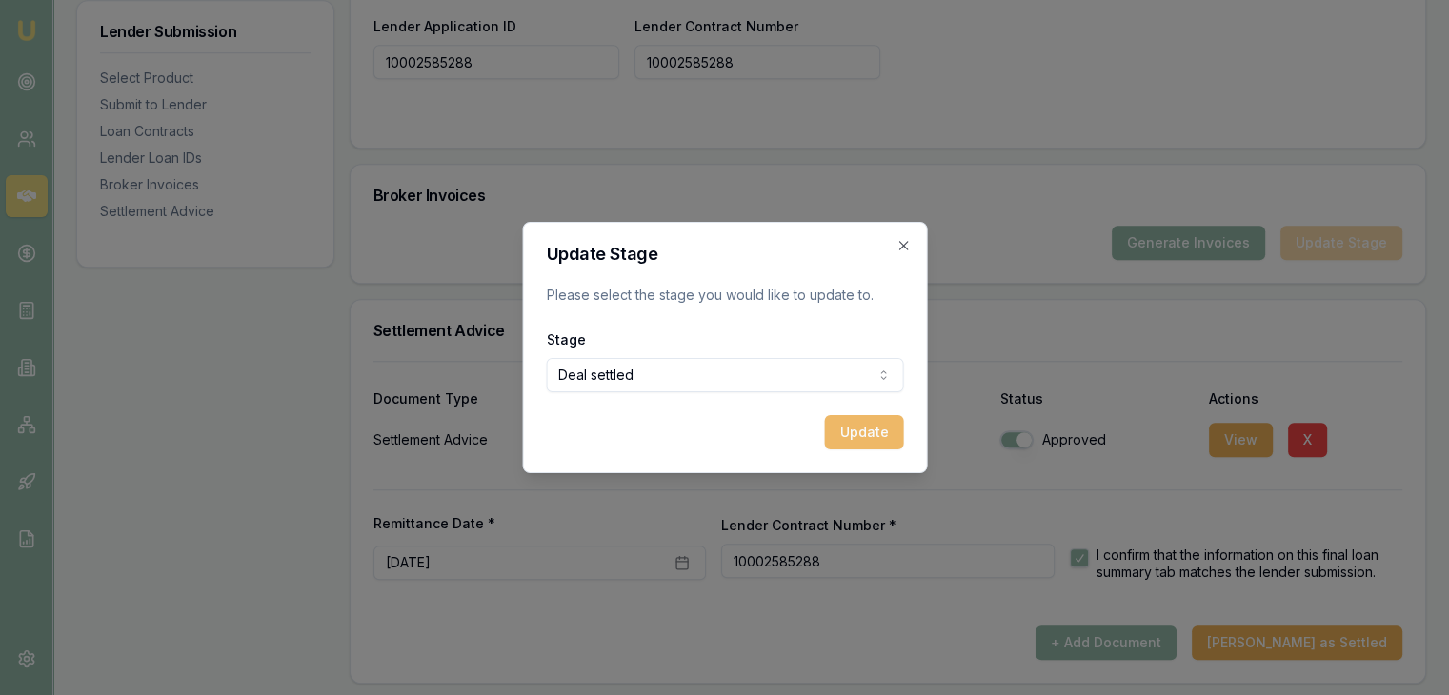
click at [854, 435] on button "Update" at bounding box center [863, 432] width 79 height 34
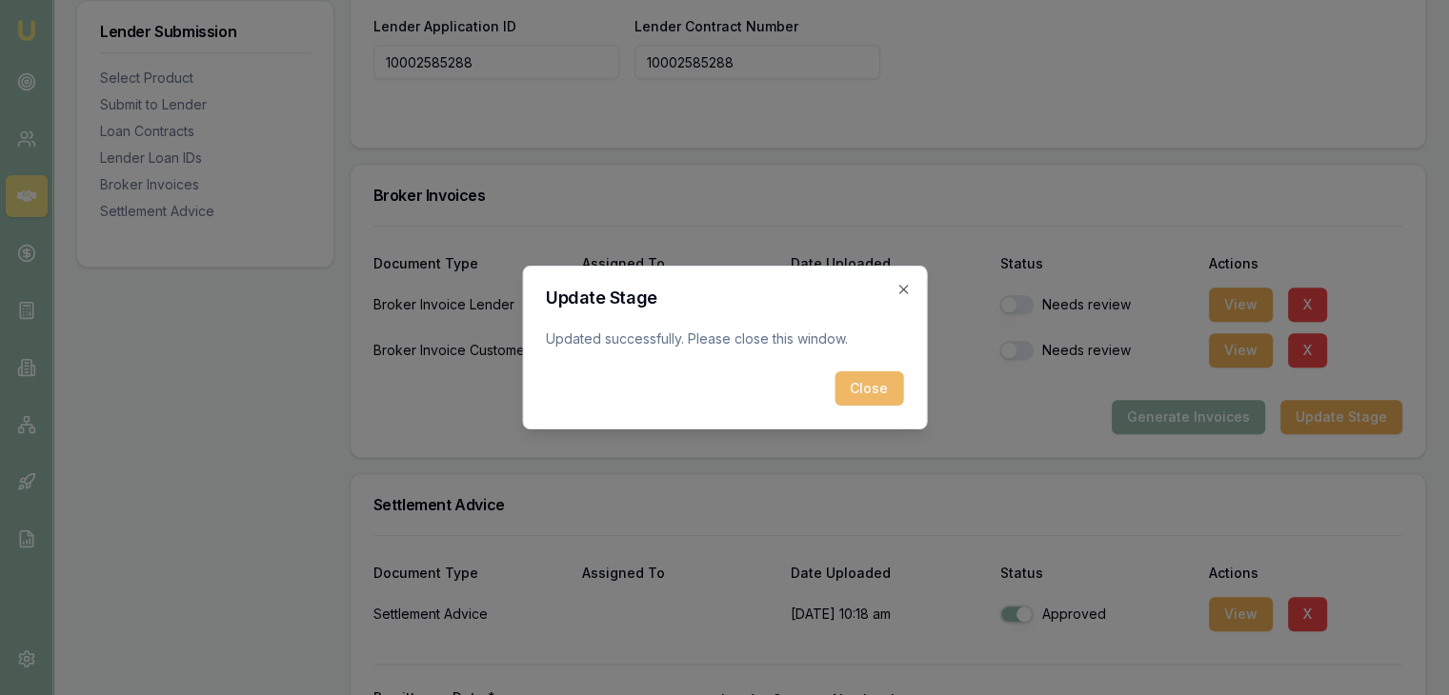
click at [856, 393] on button "Close" at bounding box center [868, 388] width 69 height 34
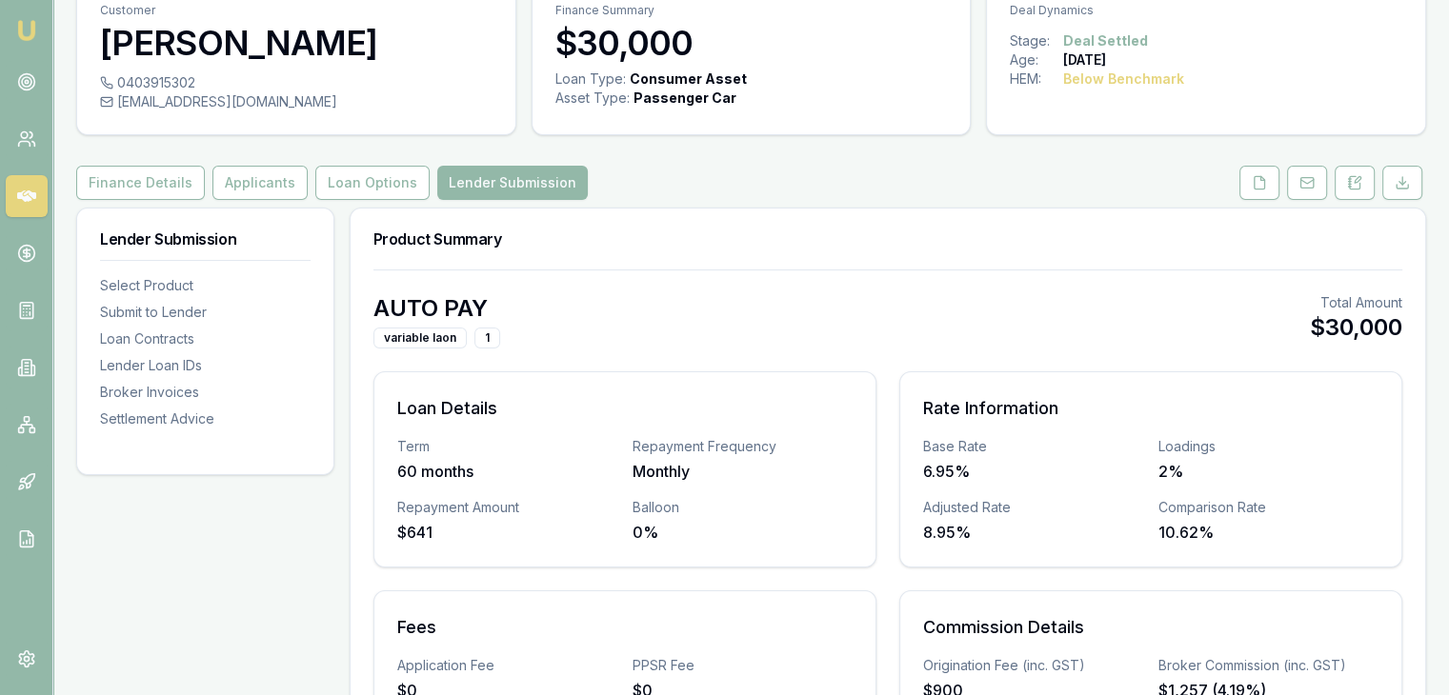
scroll to position [0, 0]
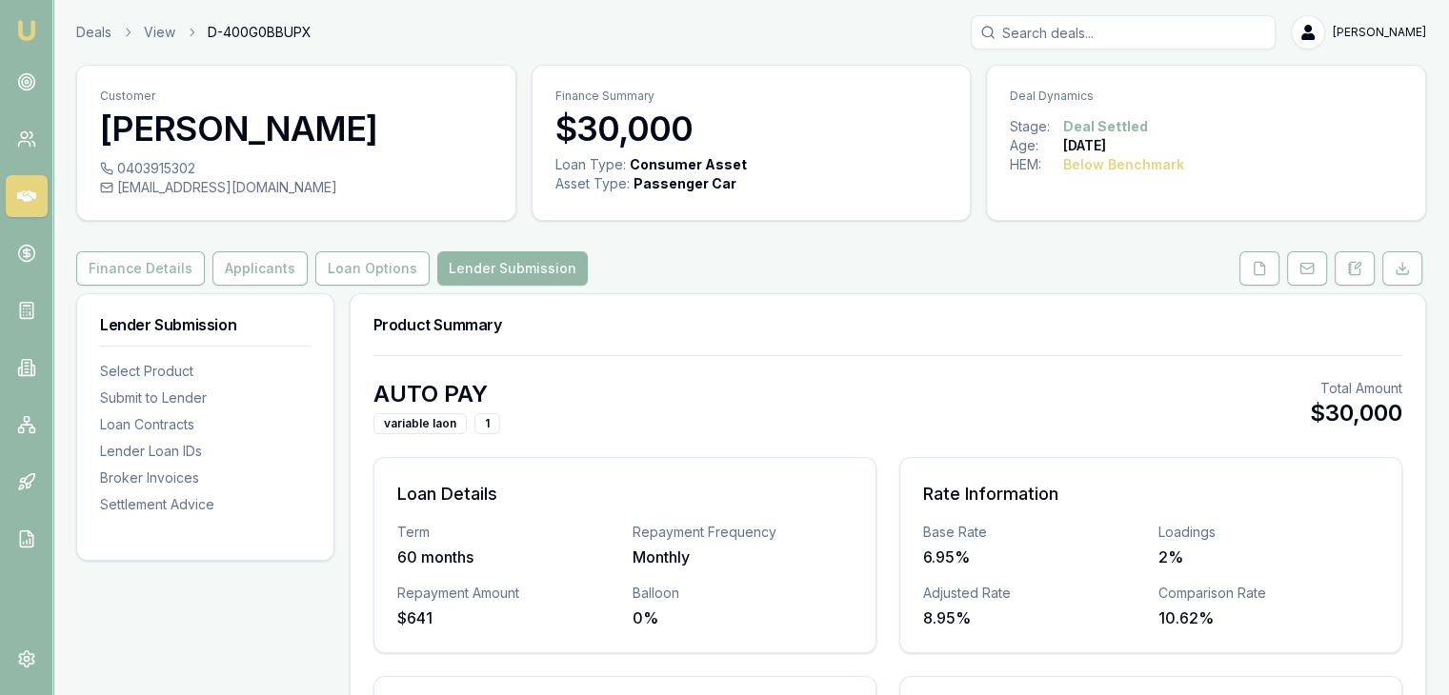
click at [24, 26] on img at bounding box center [26, 30] width 23 height 23
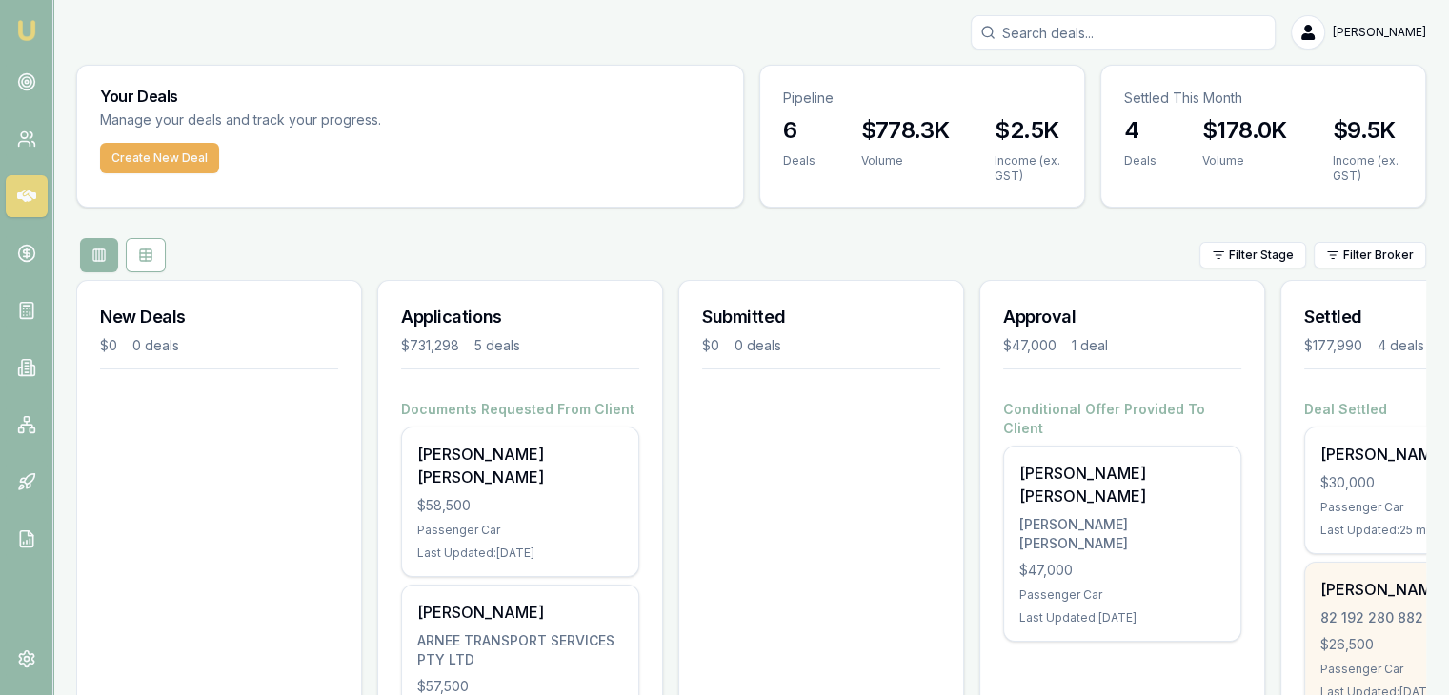
click at [1400, 651] on div "$26,500" at bounding box center [1423, 644] width 206 height 19
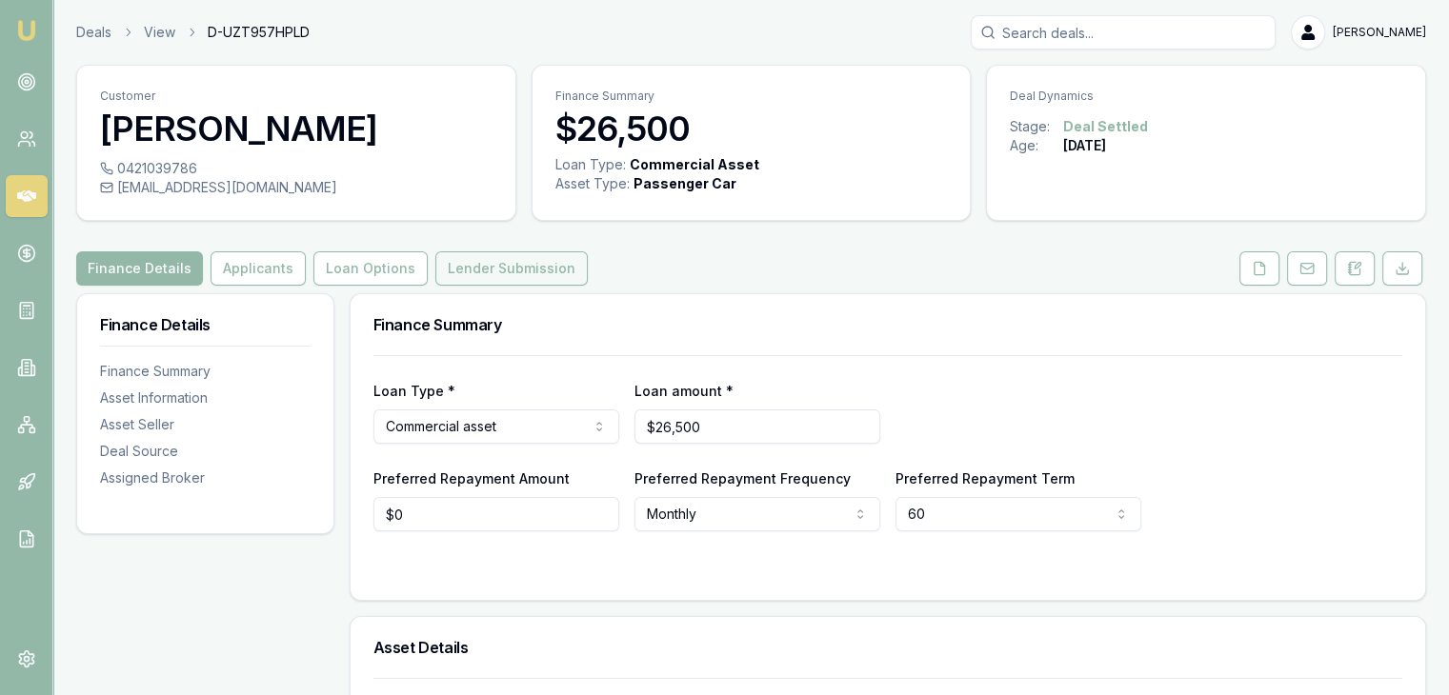
click at [507, 268] on button "Lender Submission" at bounding box center [511, 268] width 152 height 34
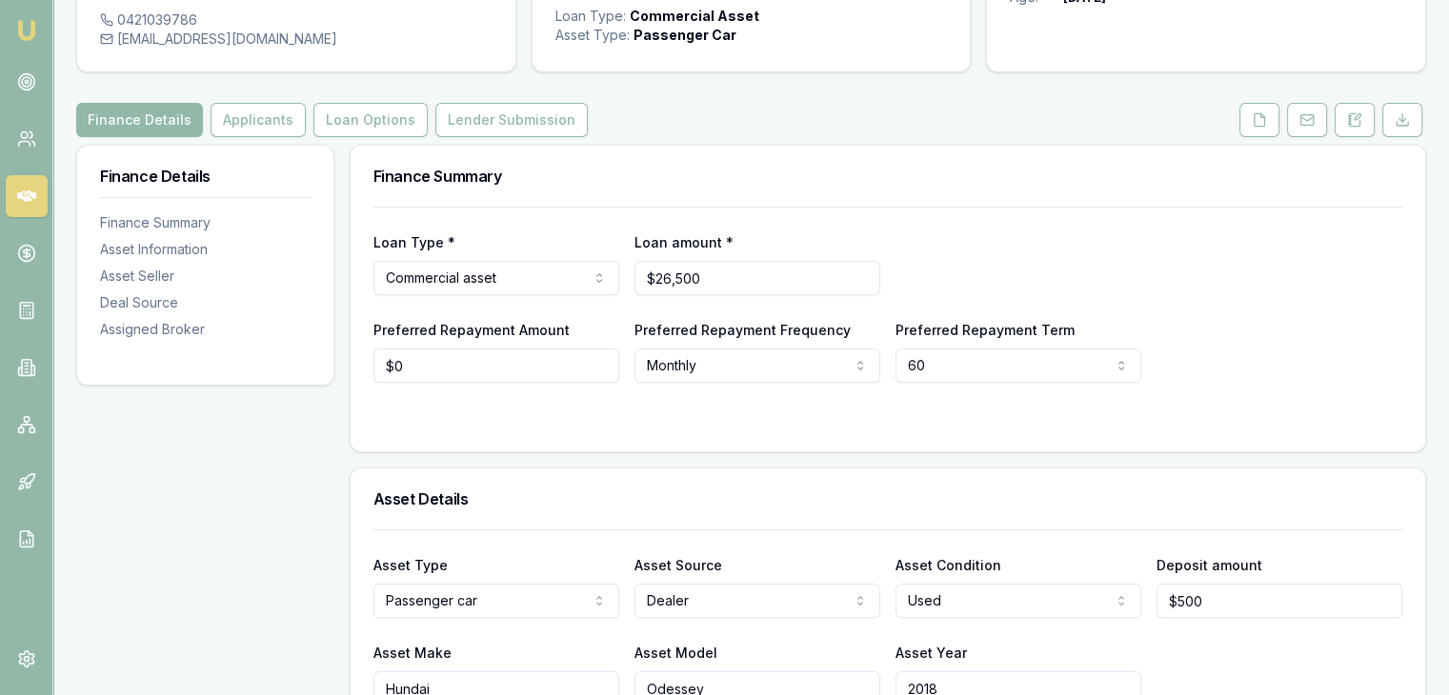
scroll to position [325, 0]
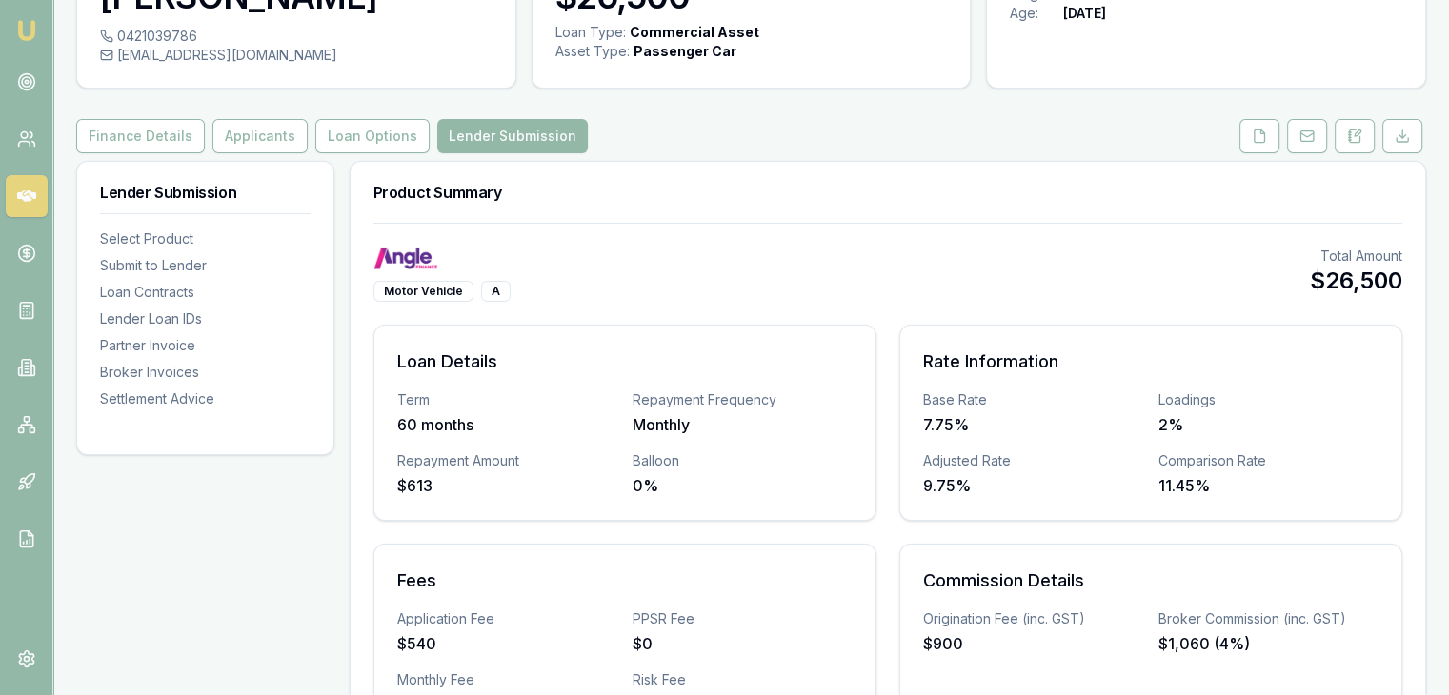
scroll to position [95, 0]
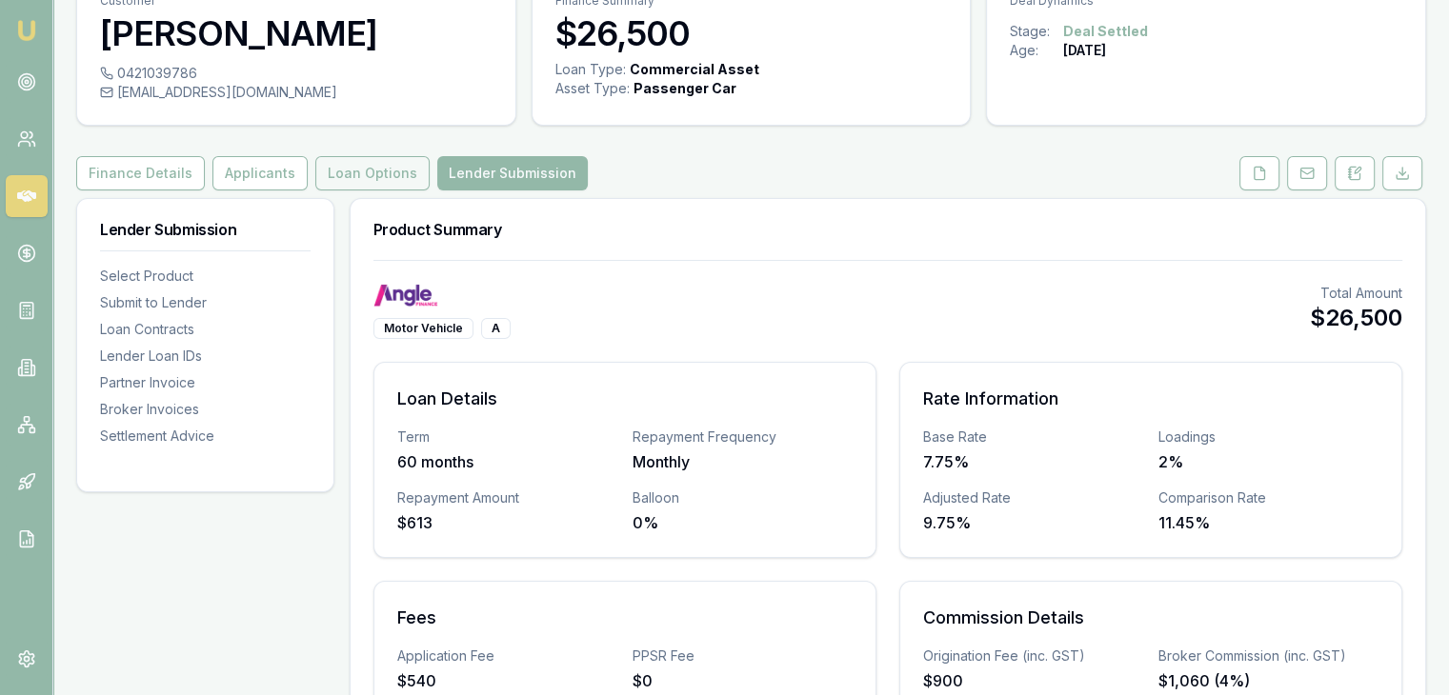
click at [337, 176] on button "Loan Options" at bounding box center [372, 173] width 114 height 34
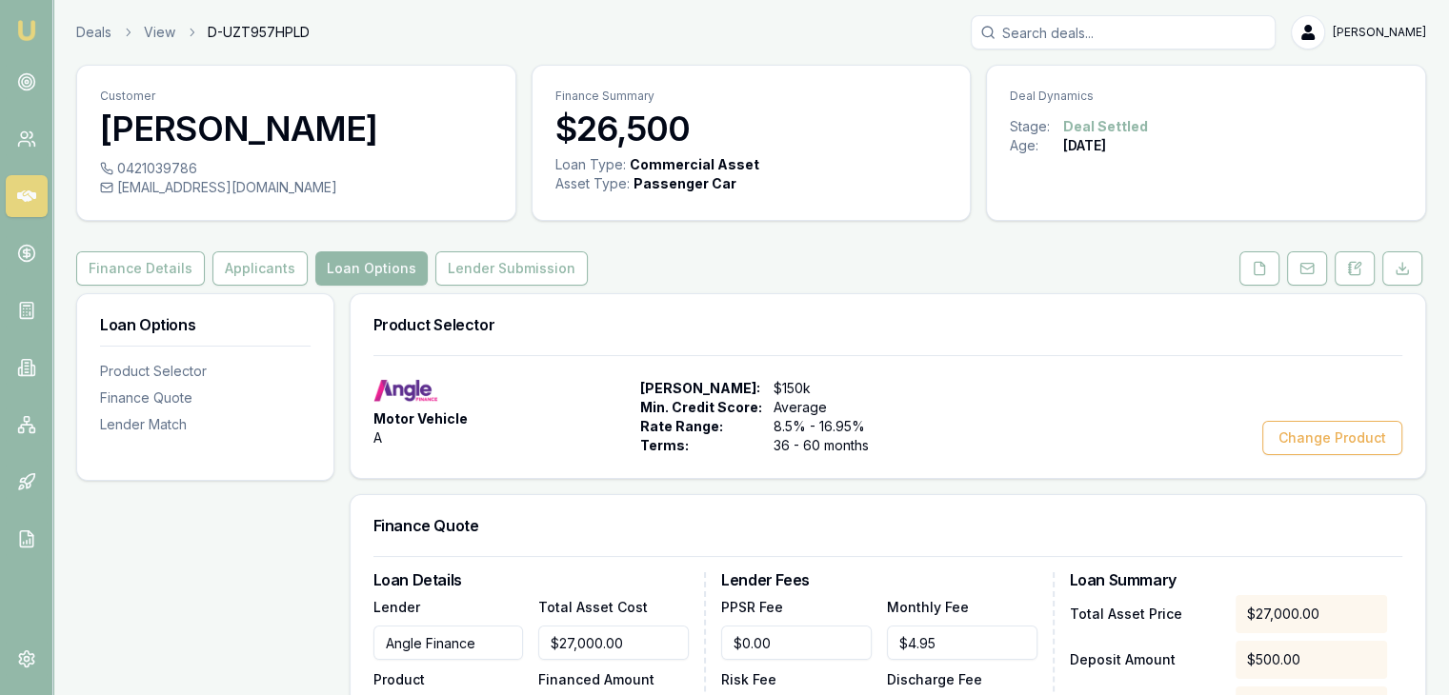
click at [24, 30] on img at bounding box center [26, 30] width 23 height 23
